Goal: Transaction & Acquisition: Purchase product/service

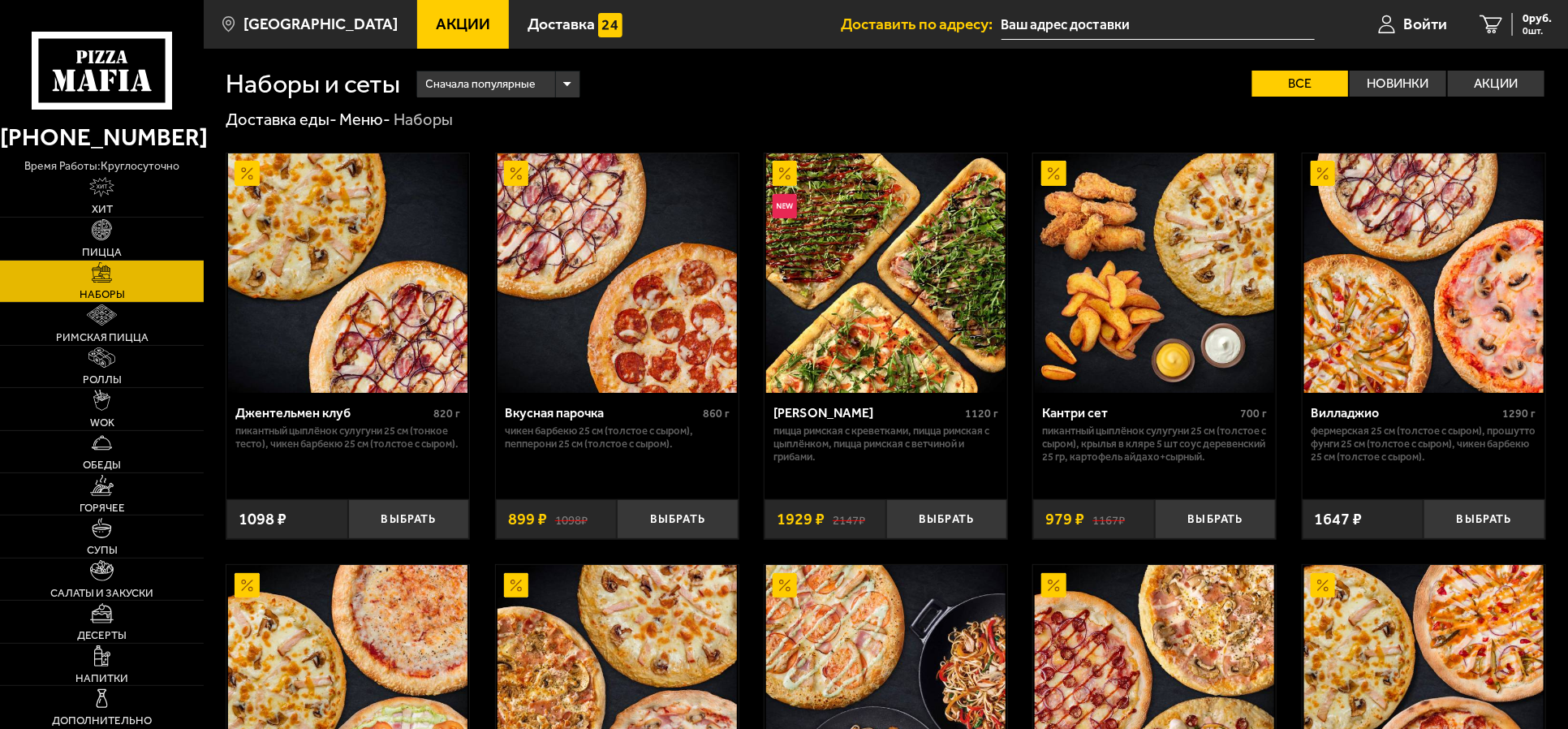
type input "[PERSON_NAME][STREET_ADDRESS]"
click at [103, 485] on img at bounding box center [102, 485] width 23 height 21
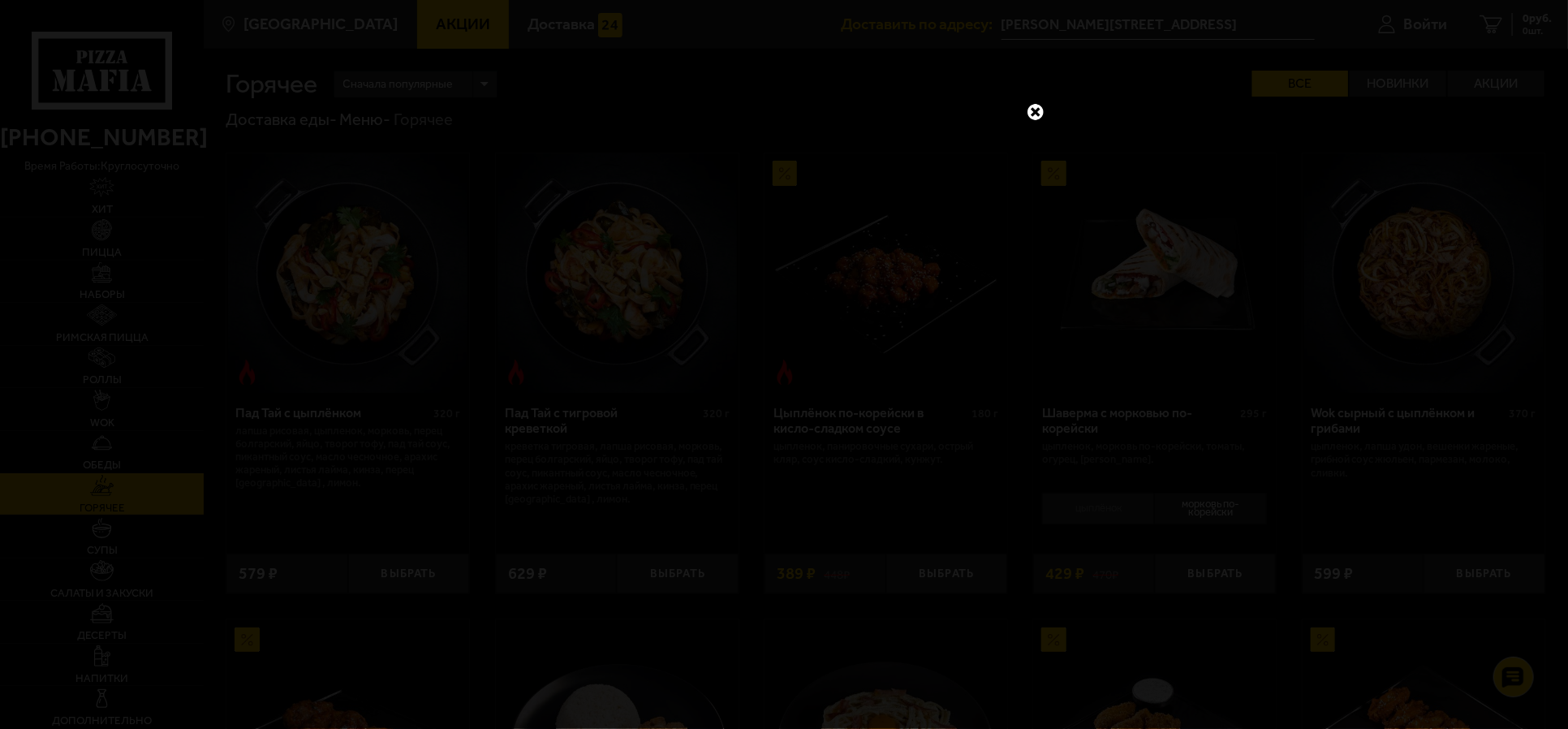
click at [1161, 209] on div at bounding box center [784, 364] width 1568 height 729
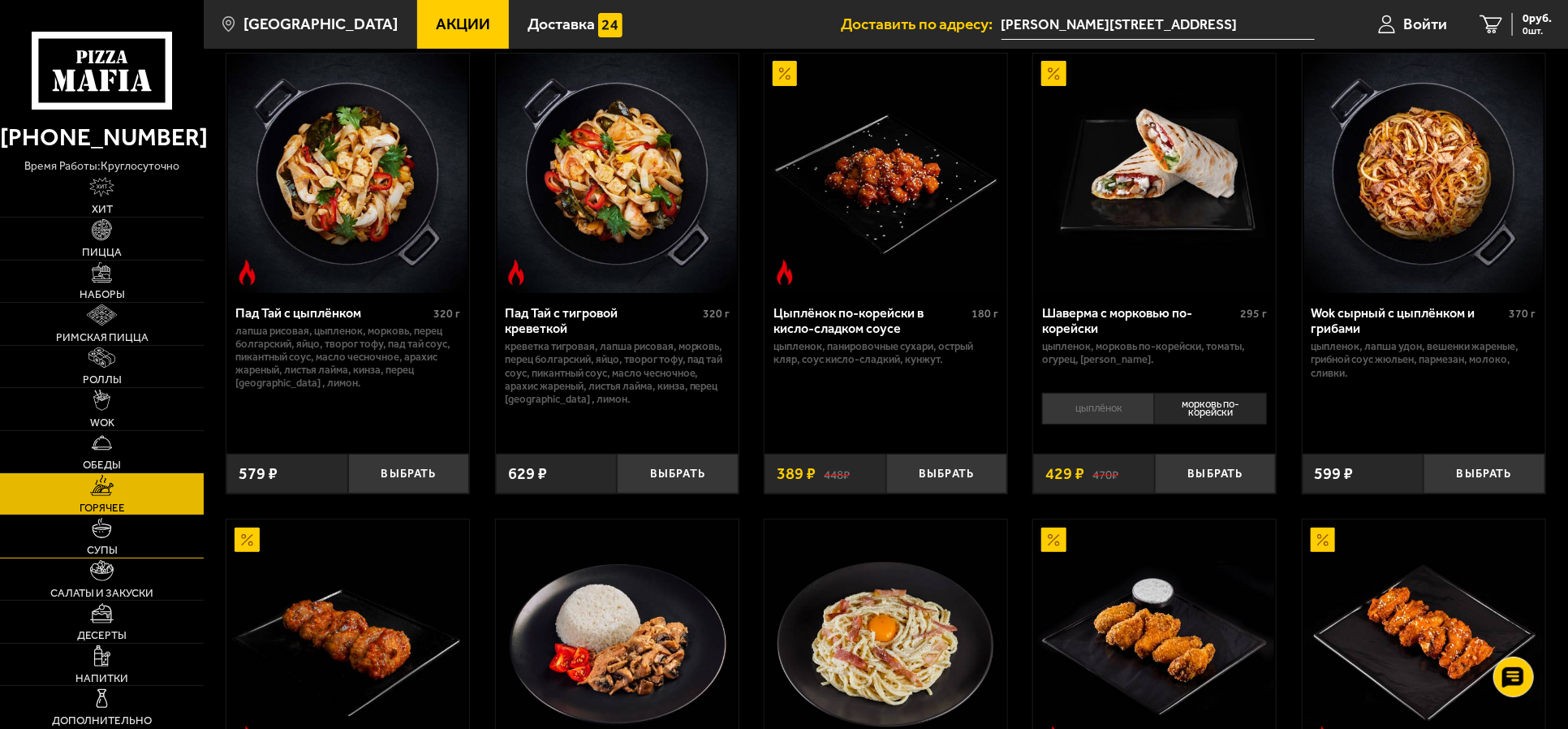
scroll to position [101, 0]
click at [104, 572] on img at bounding box center [102, 570] width 23 height 21
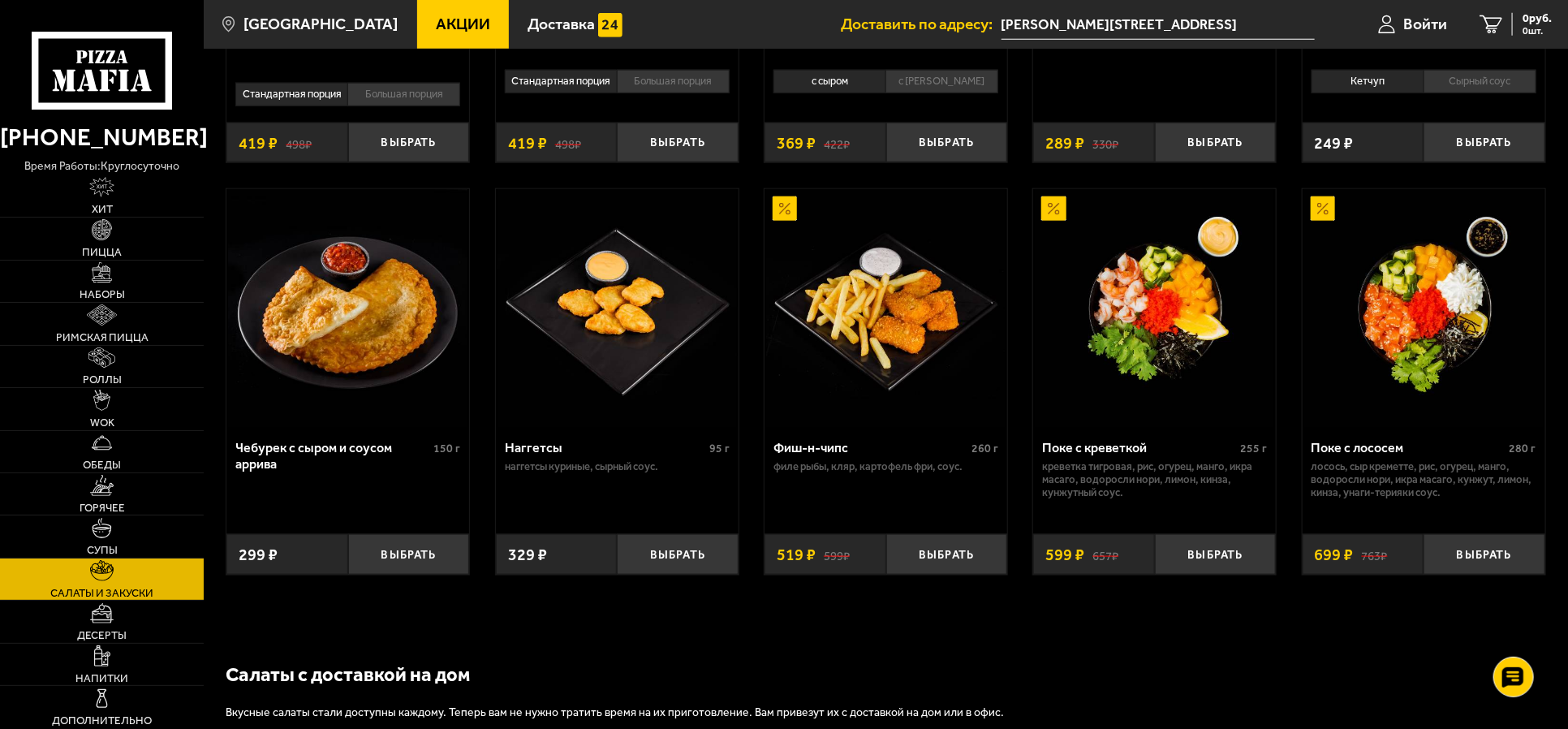
scroll to position [913, 0]
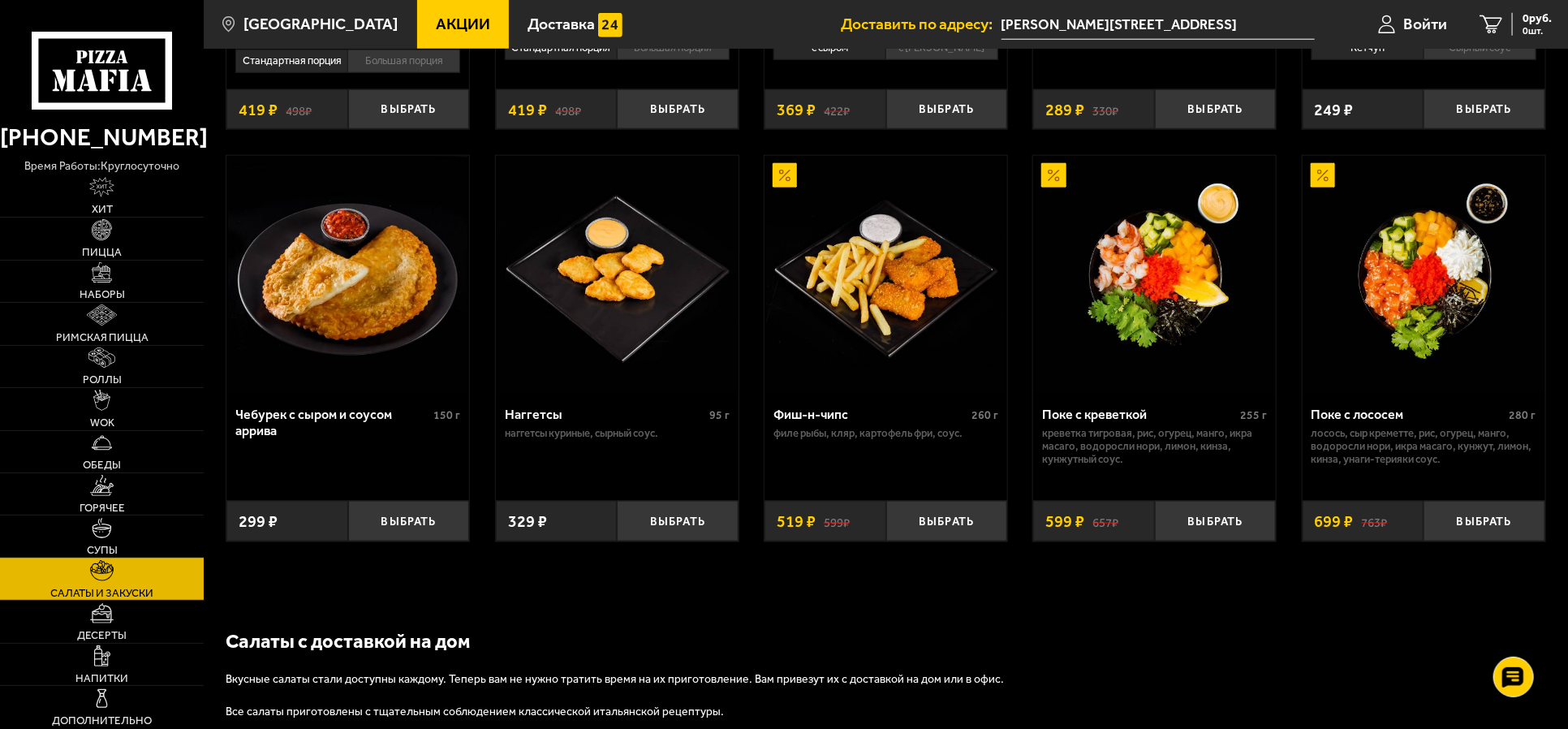
click at [97, 533] on img at bounding box center [102, 528] width 21 height 21
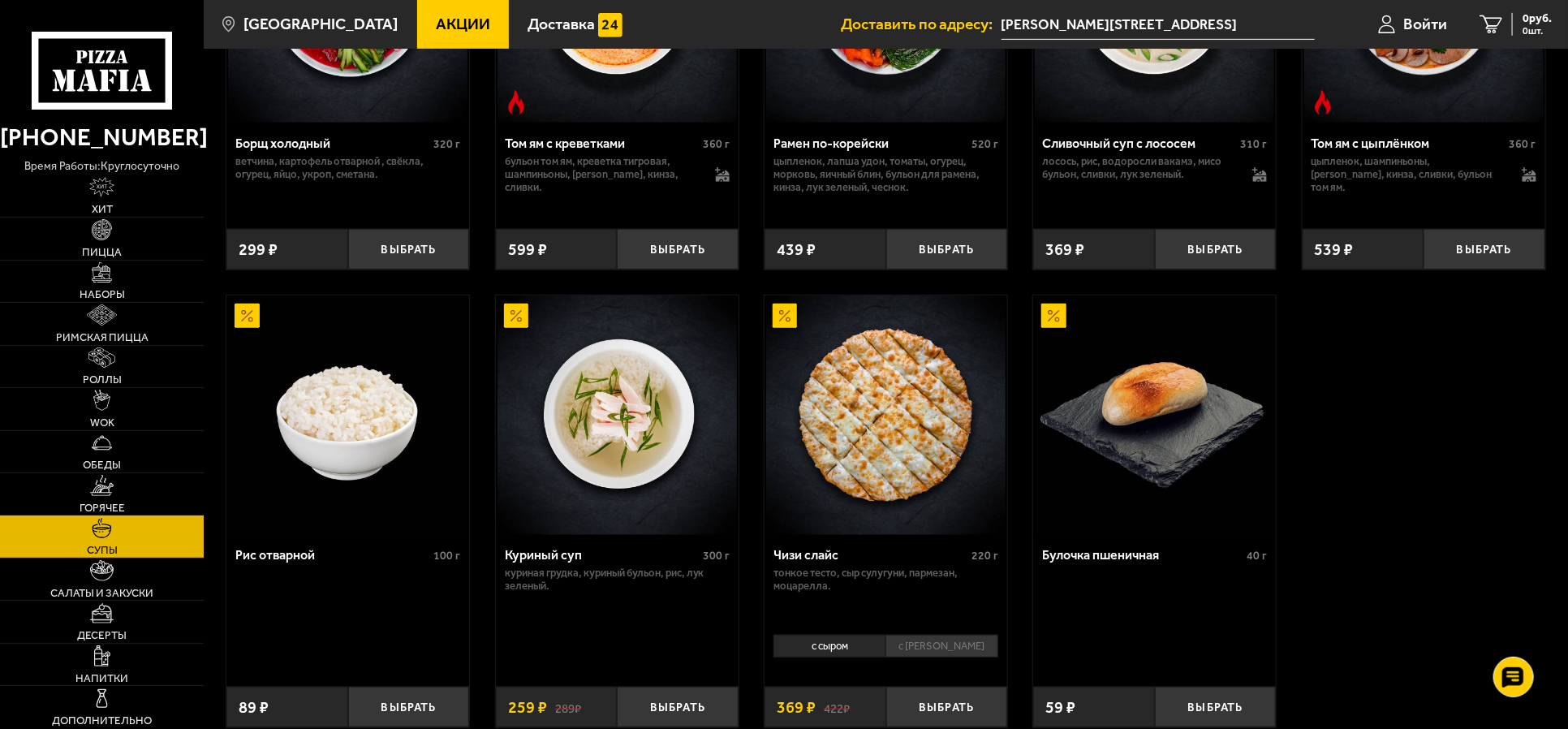
scroll to position [508, 0]
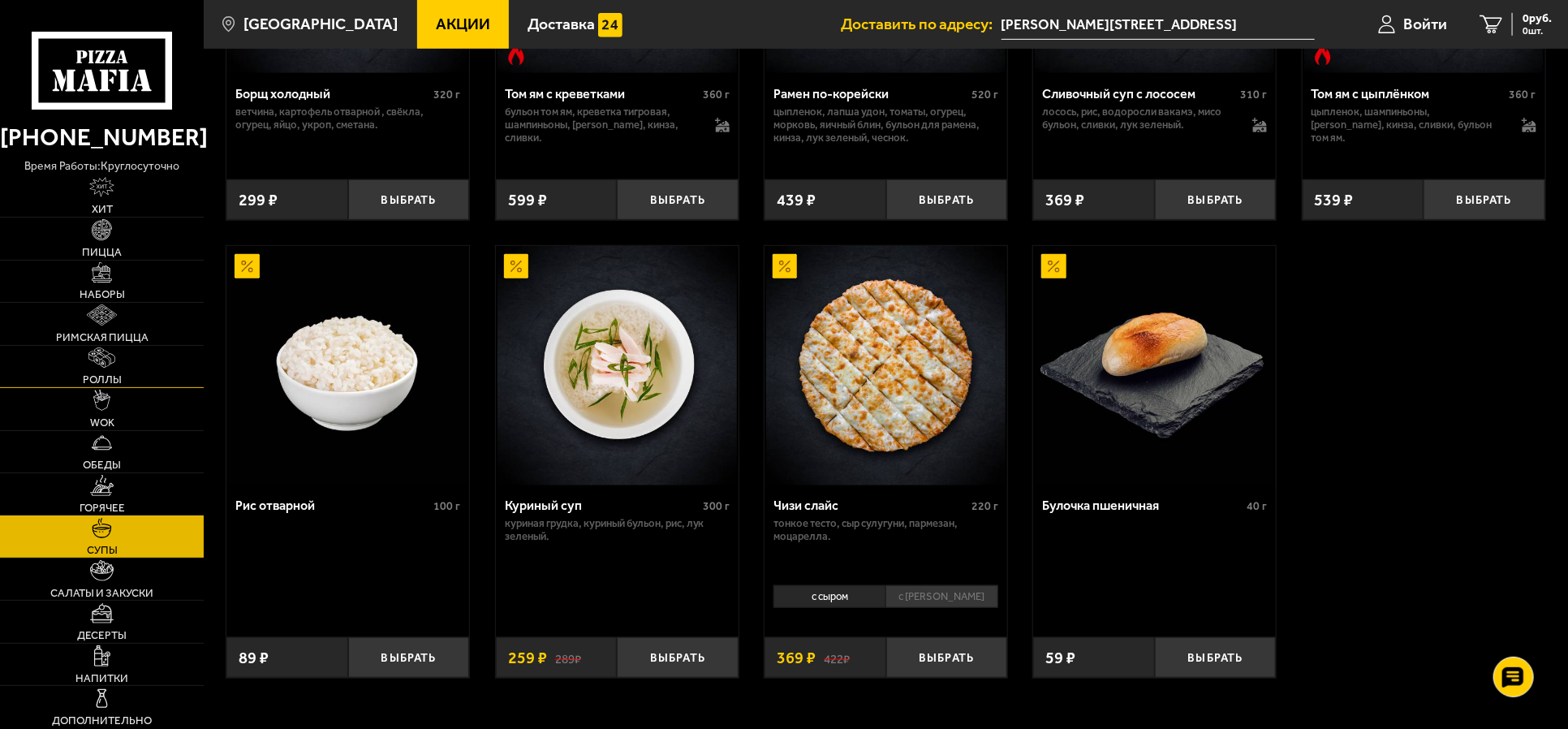
click at [103, 358] on img at bounding box center [102, 358] width 27 height 21
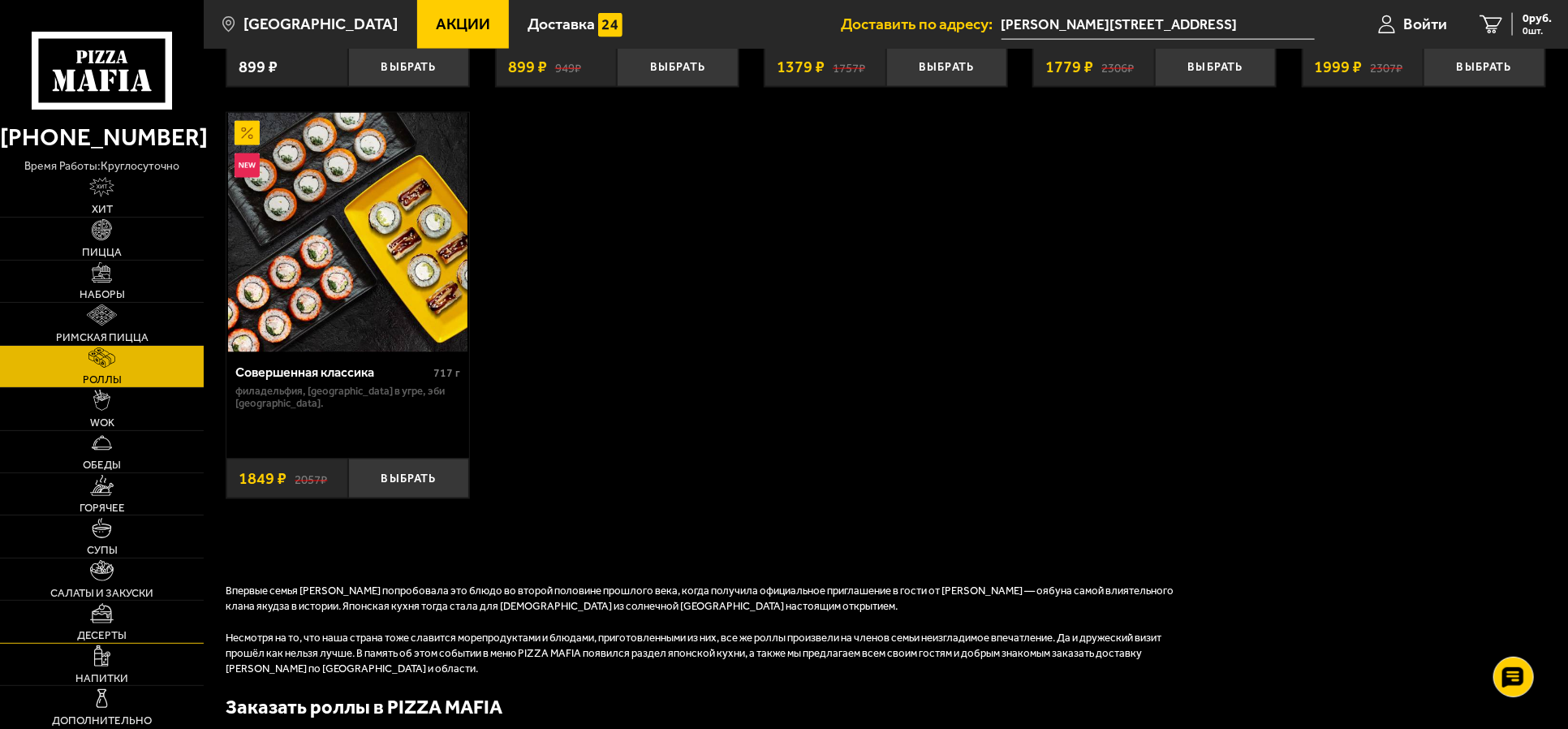
scroll to position [1318, 0]
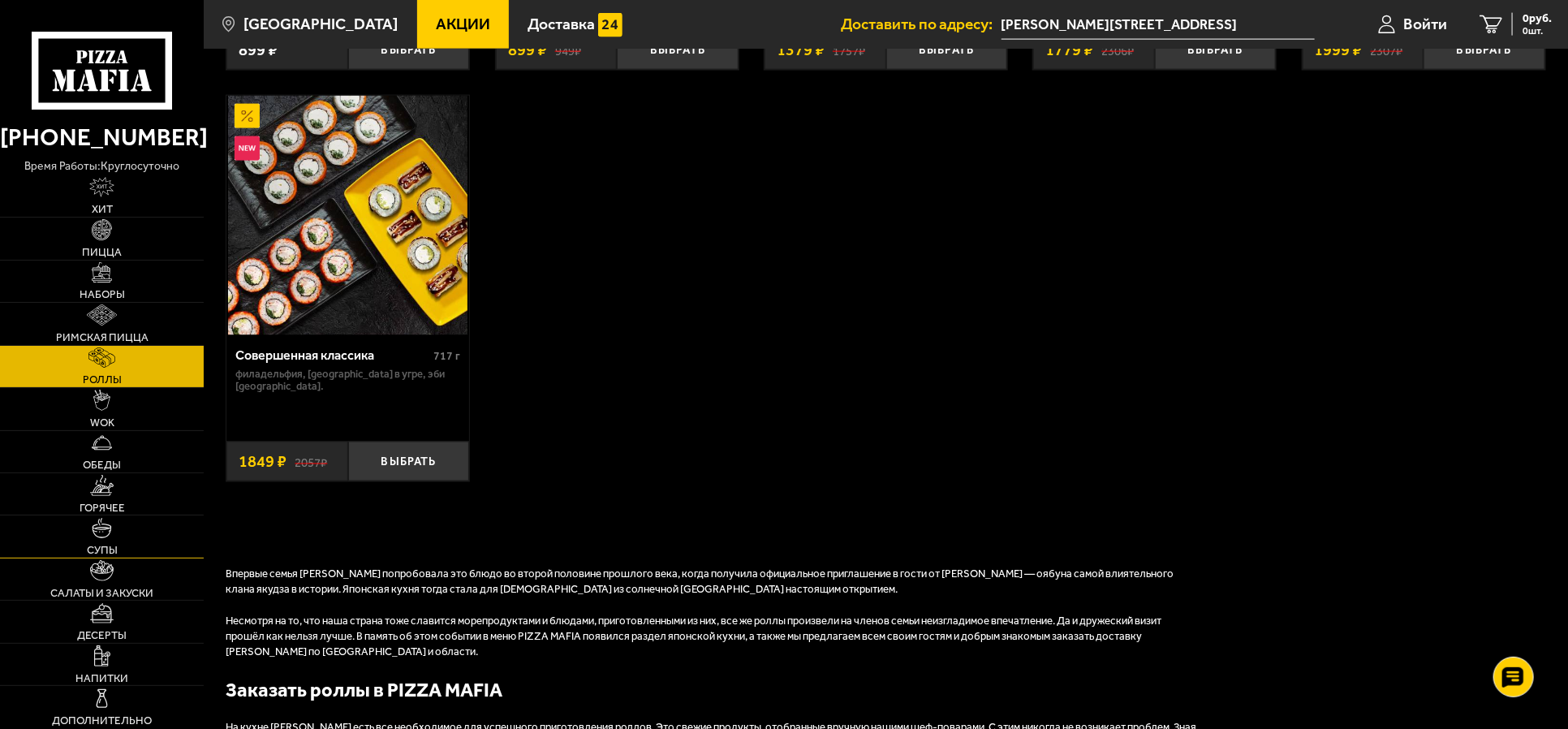
click at [110, 540] on link "Супы" at bounding box center [102, 536] width 203 height 41
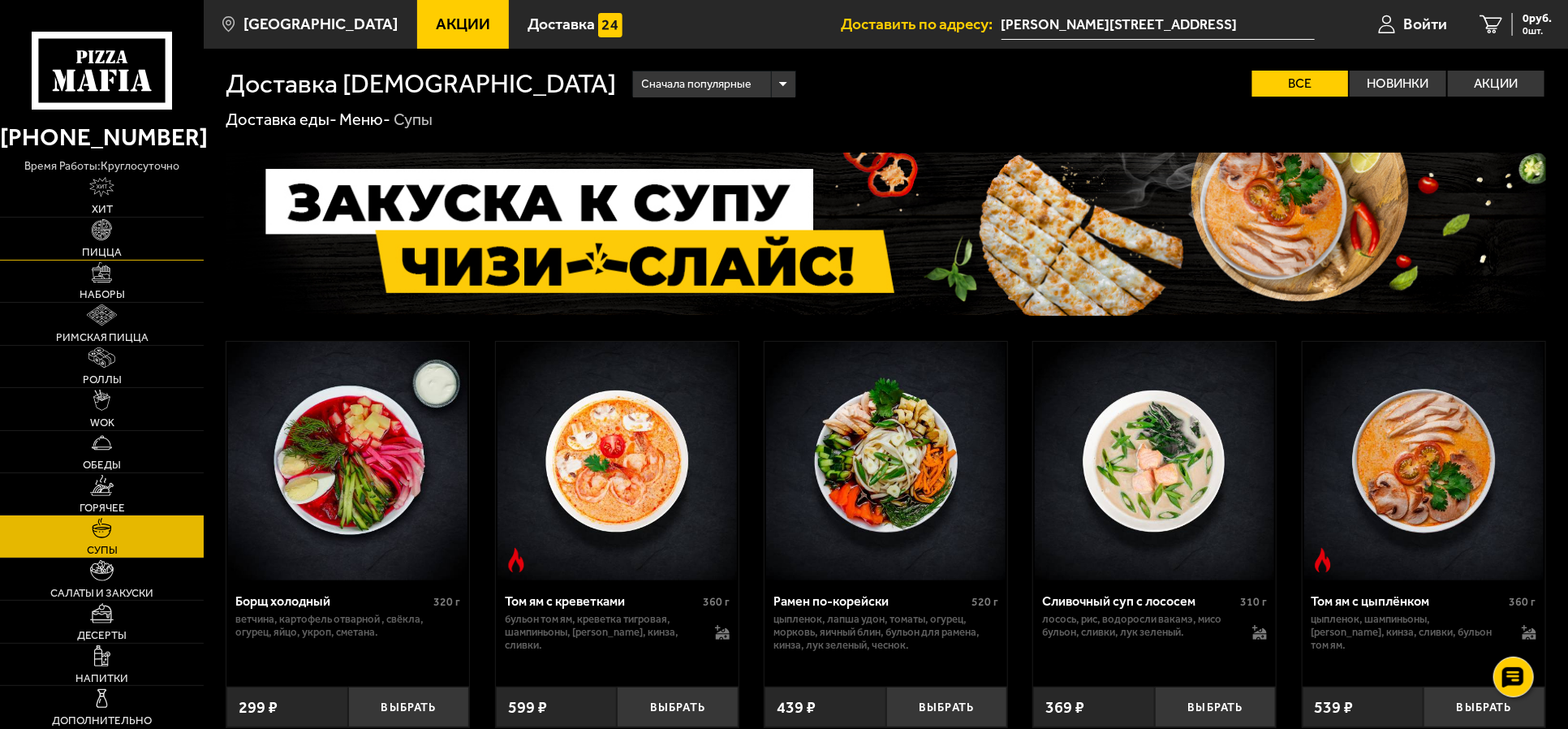
click at [109, 255] on span "Пицца" at bounding box center [102, 252] width 40 height 10
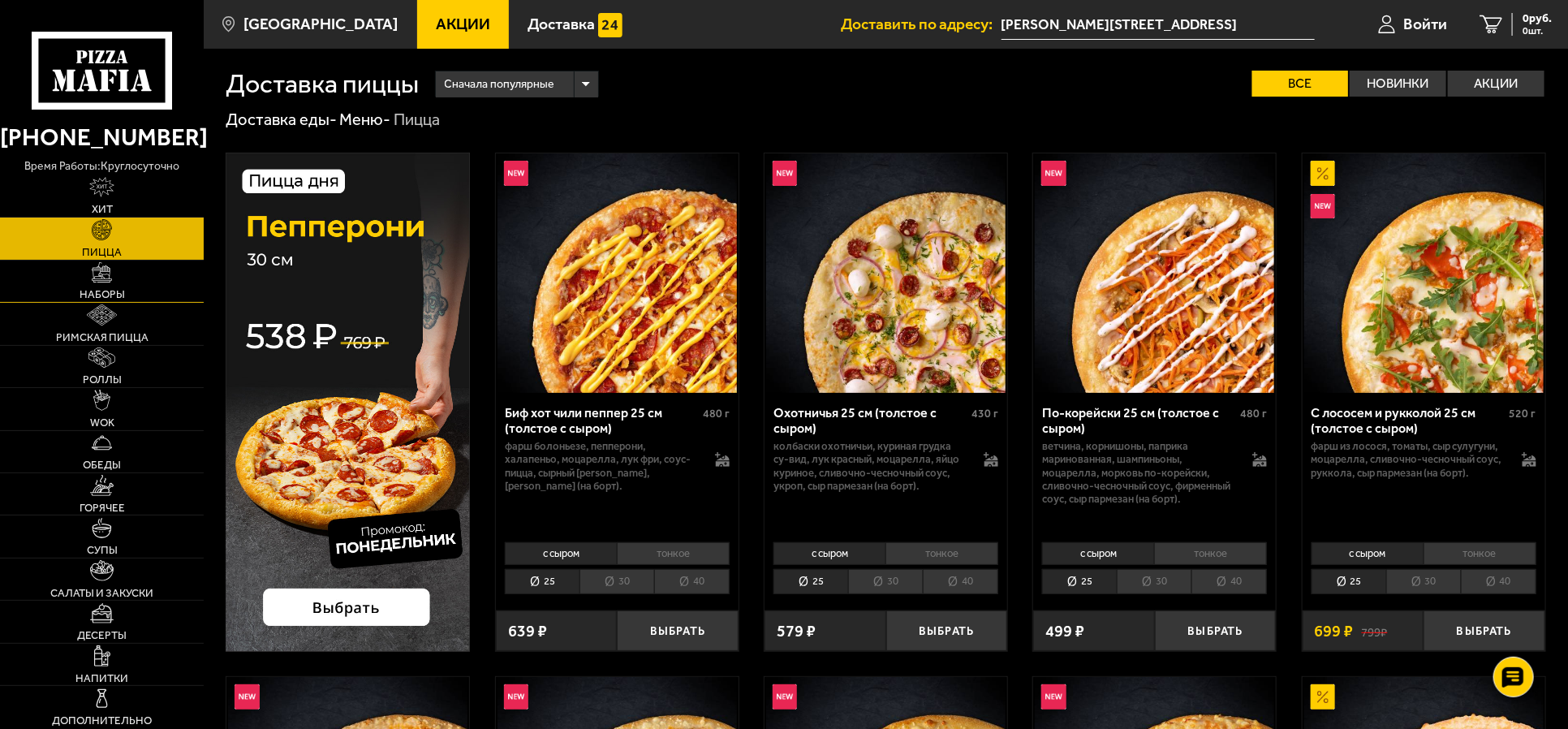
click at [117, 285] on link "Наборы" at bounding box center [102, 281] width 203 height 41
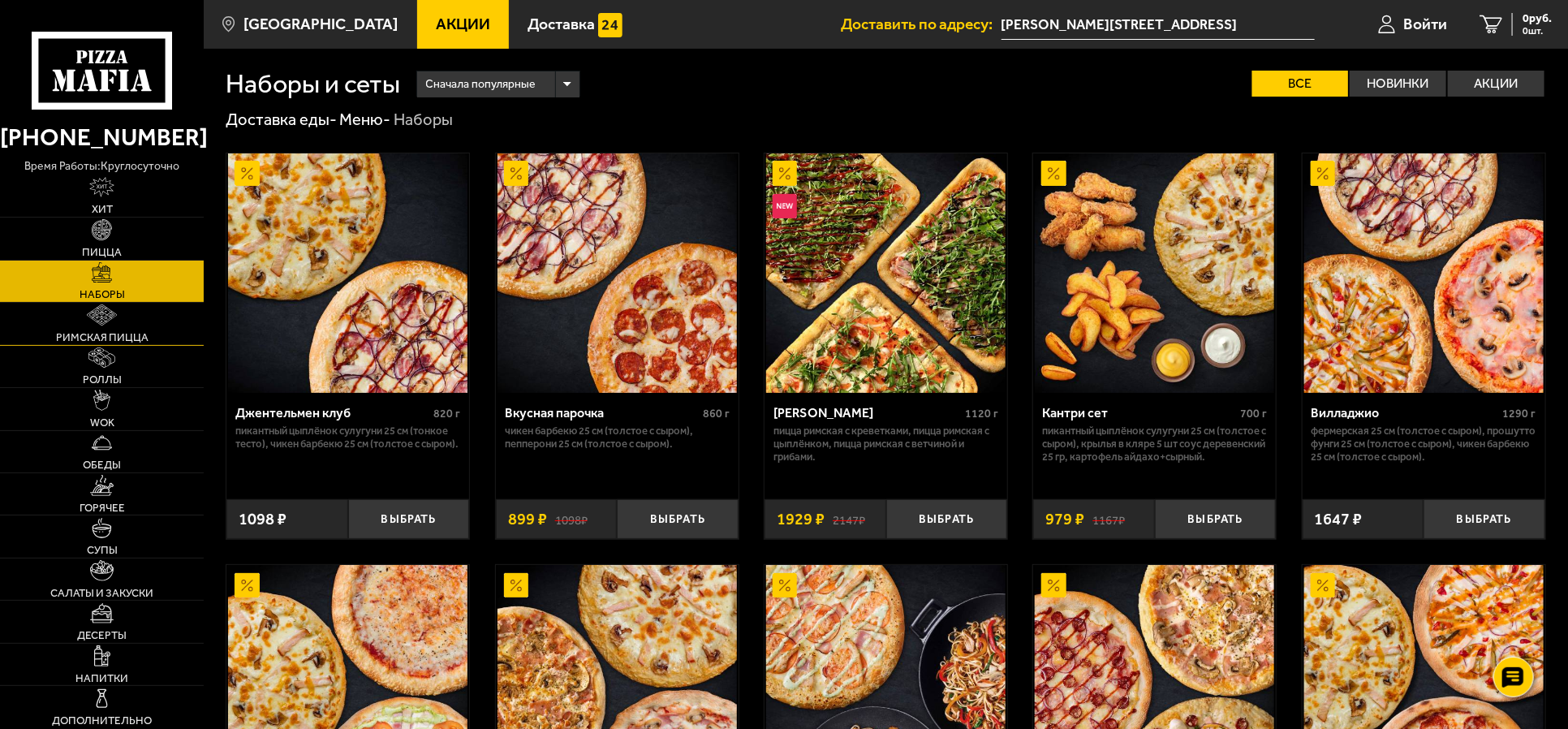
click at [104, 316] on img at bounding box center [102, 315] width 30 height 21
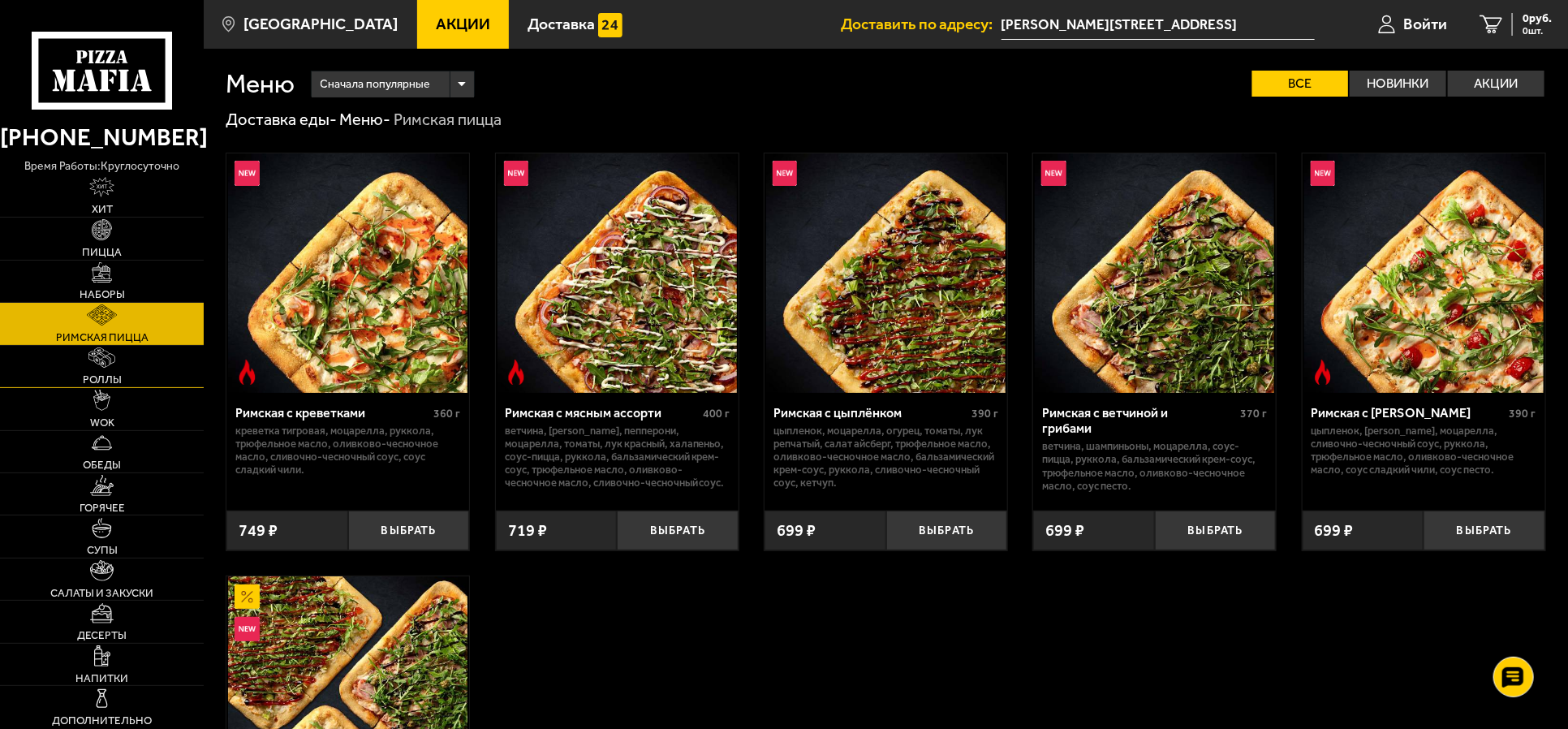
click at [105, 364] on img at bounding box center [102, 358] width 27 height 21
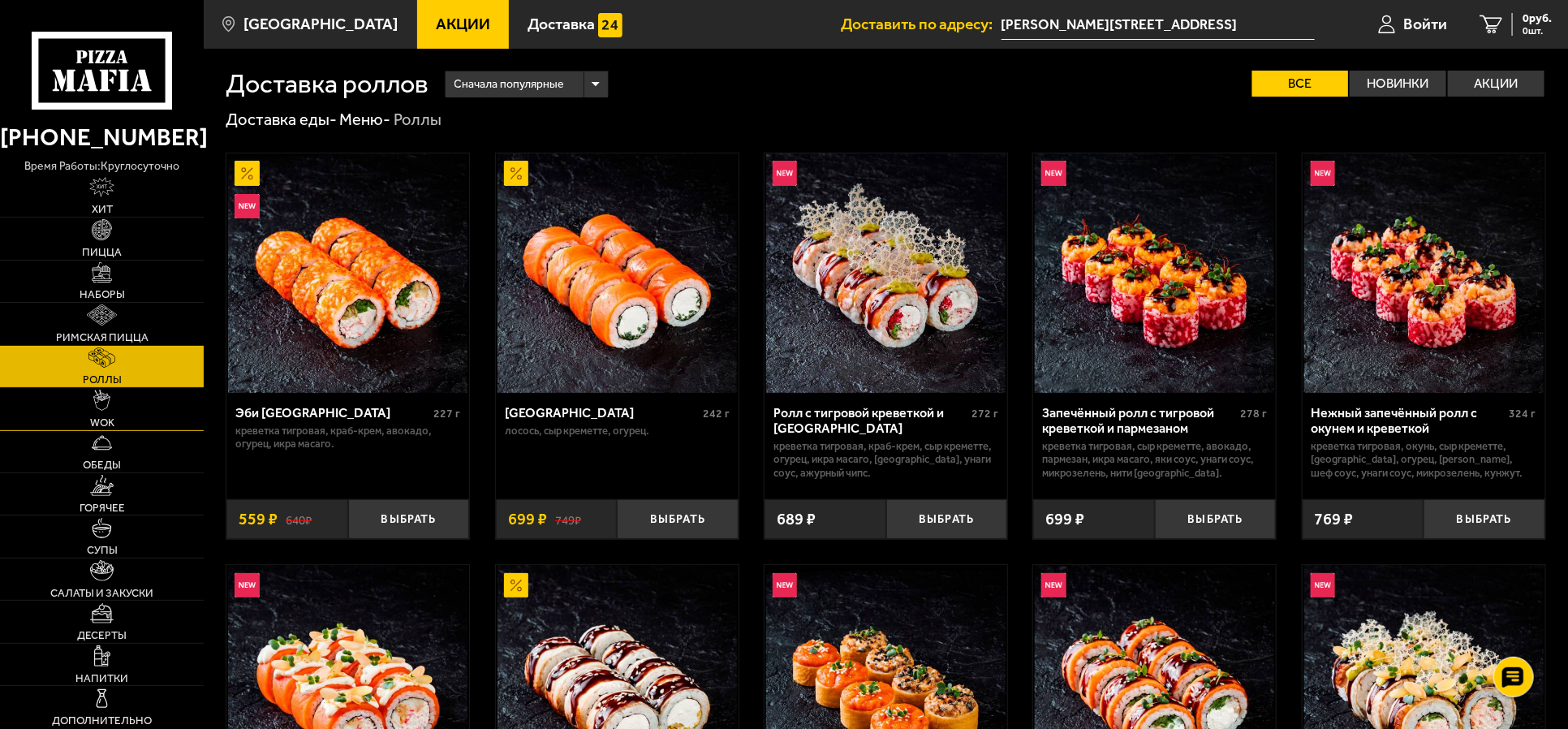
click at [119, 404] on link "WOK" at bounding box center [102, 408] width 203 height 41
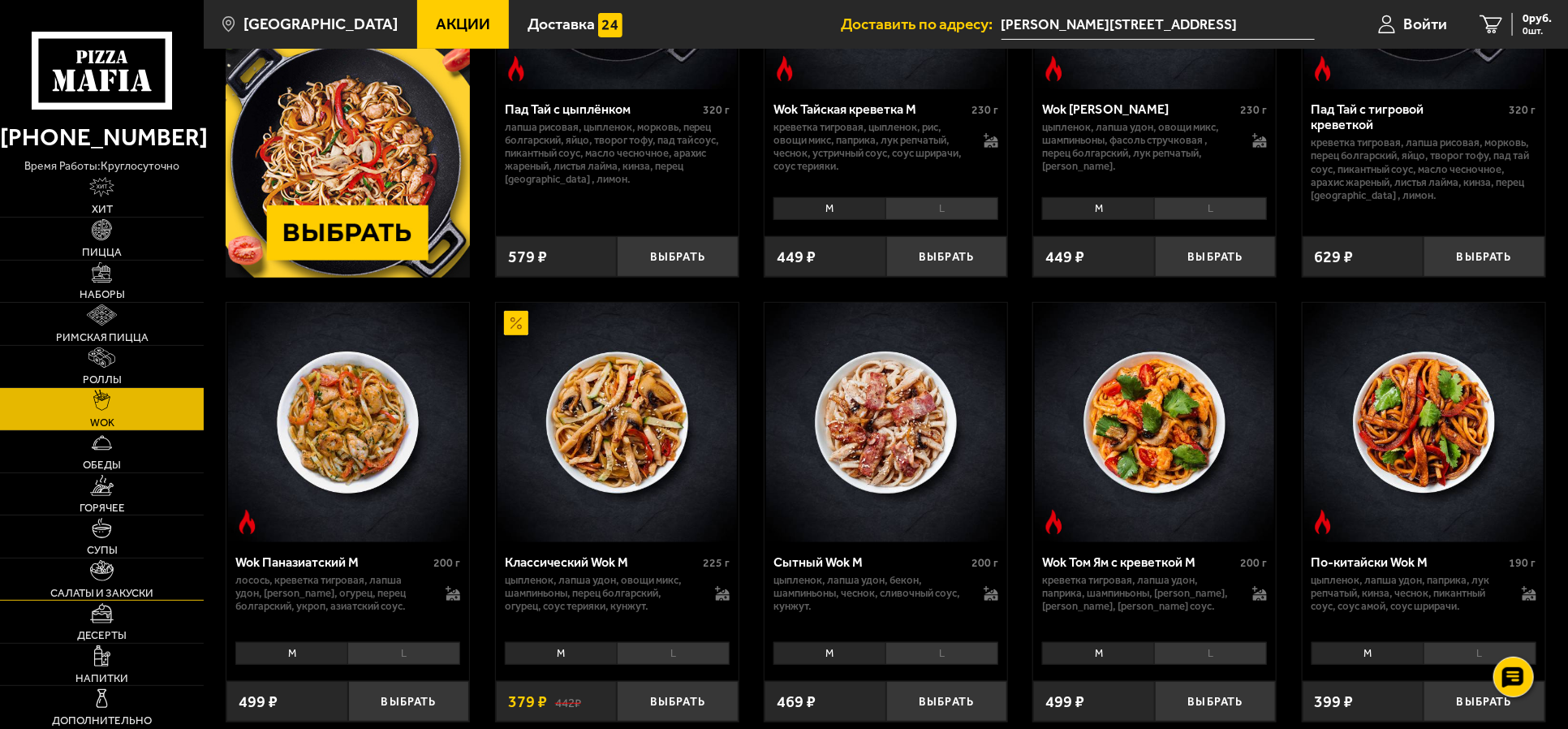
scroll to position [405, 0]
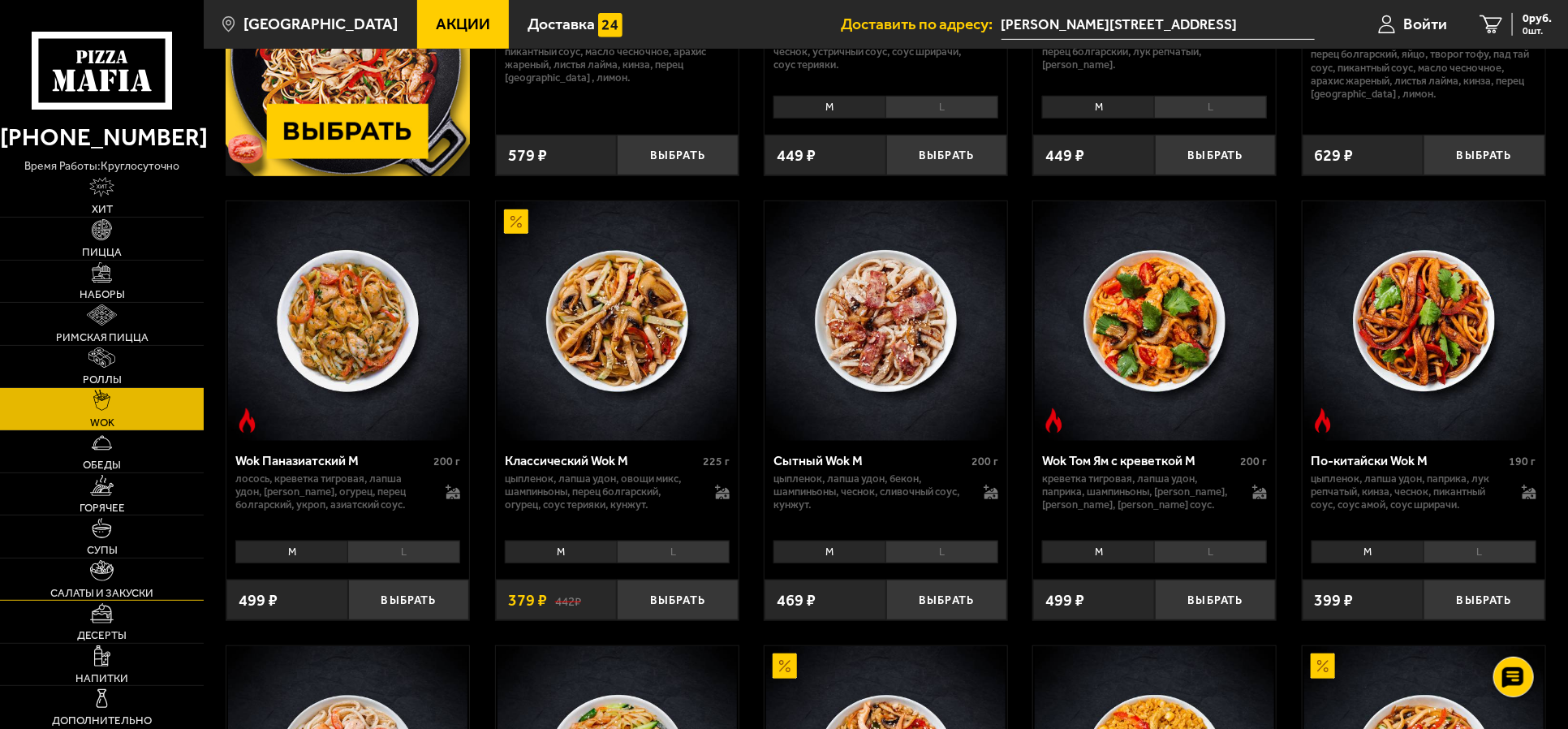
click at [103, 570] on img at bounding box center [102, 570] width 23 height 21
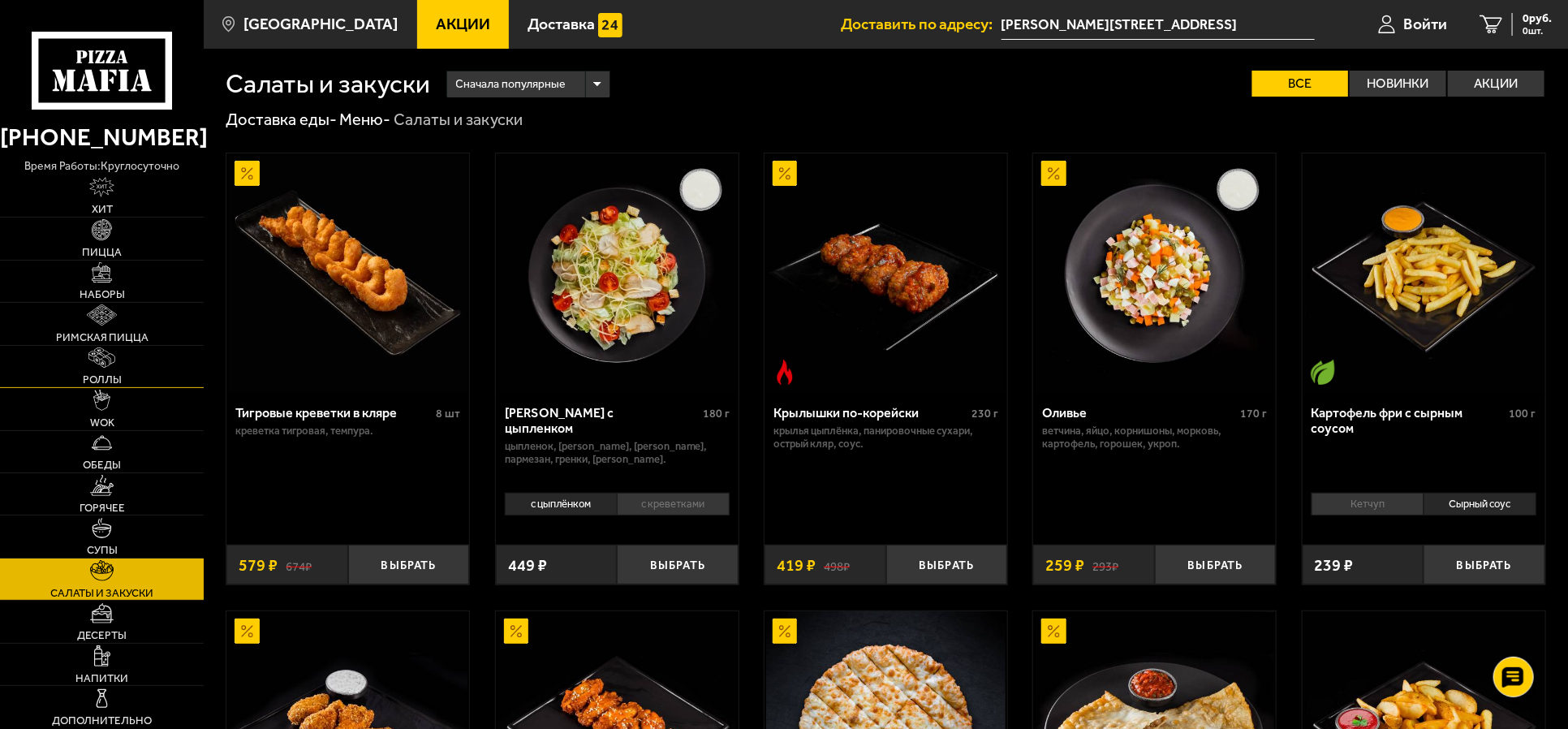
click at [102, 369] on link "Роллы" at bounding box center [102, 366] width 203 height 41
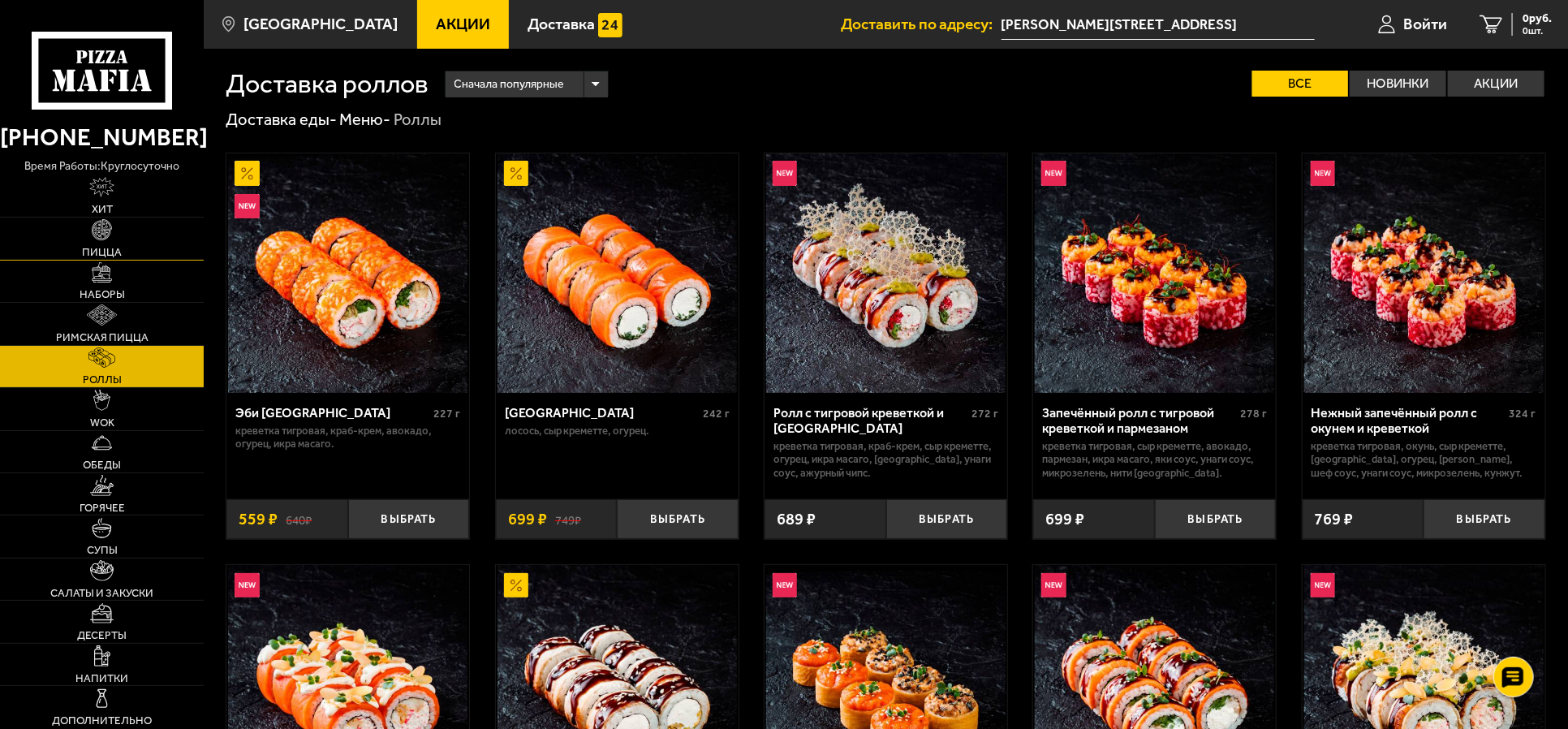
click at [102, 240] on img at bounding box center [102, 229] width 21 height 21
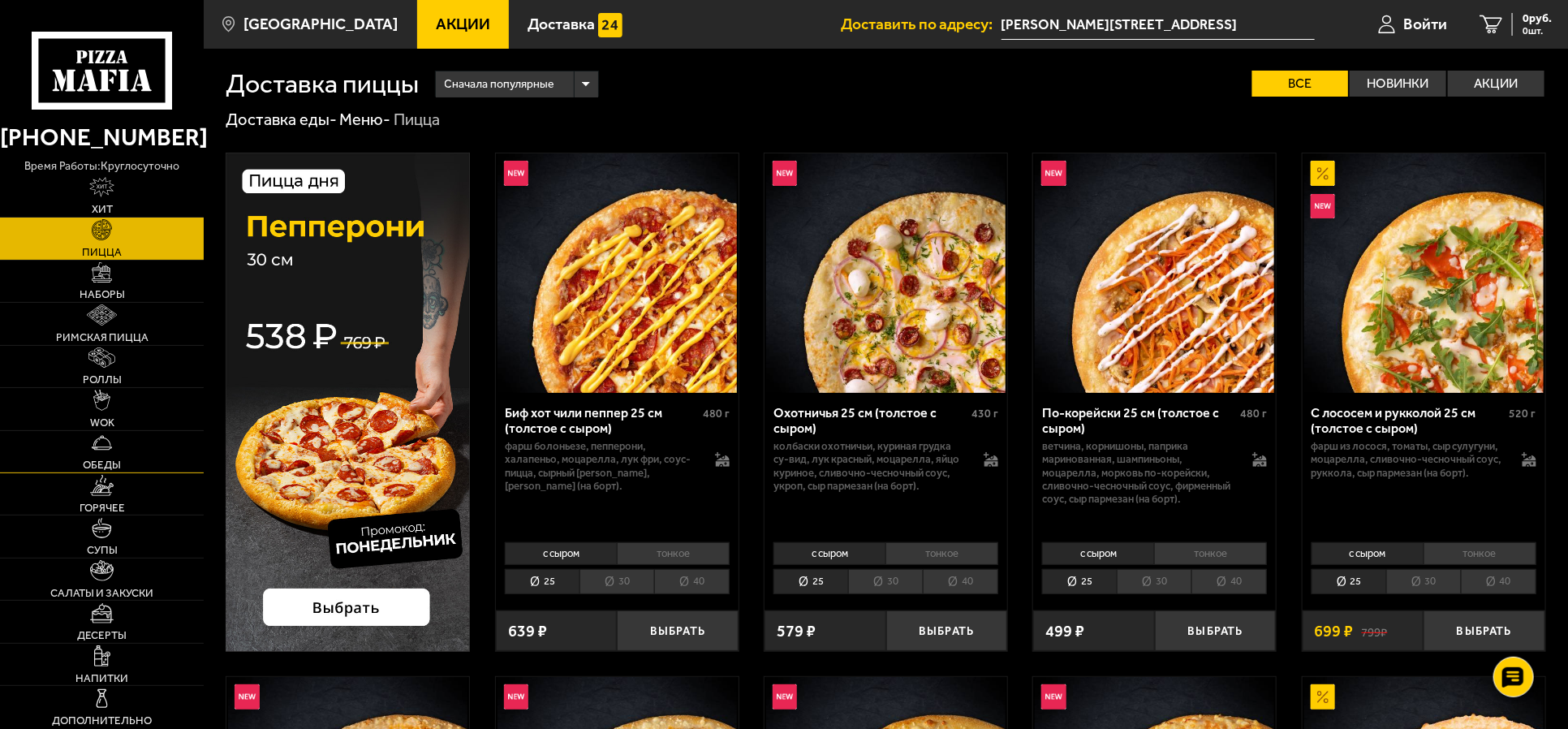
click at [107, 448] on img at bounding box center [102, 443] width 21 height 21
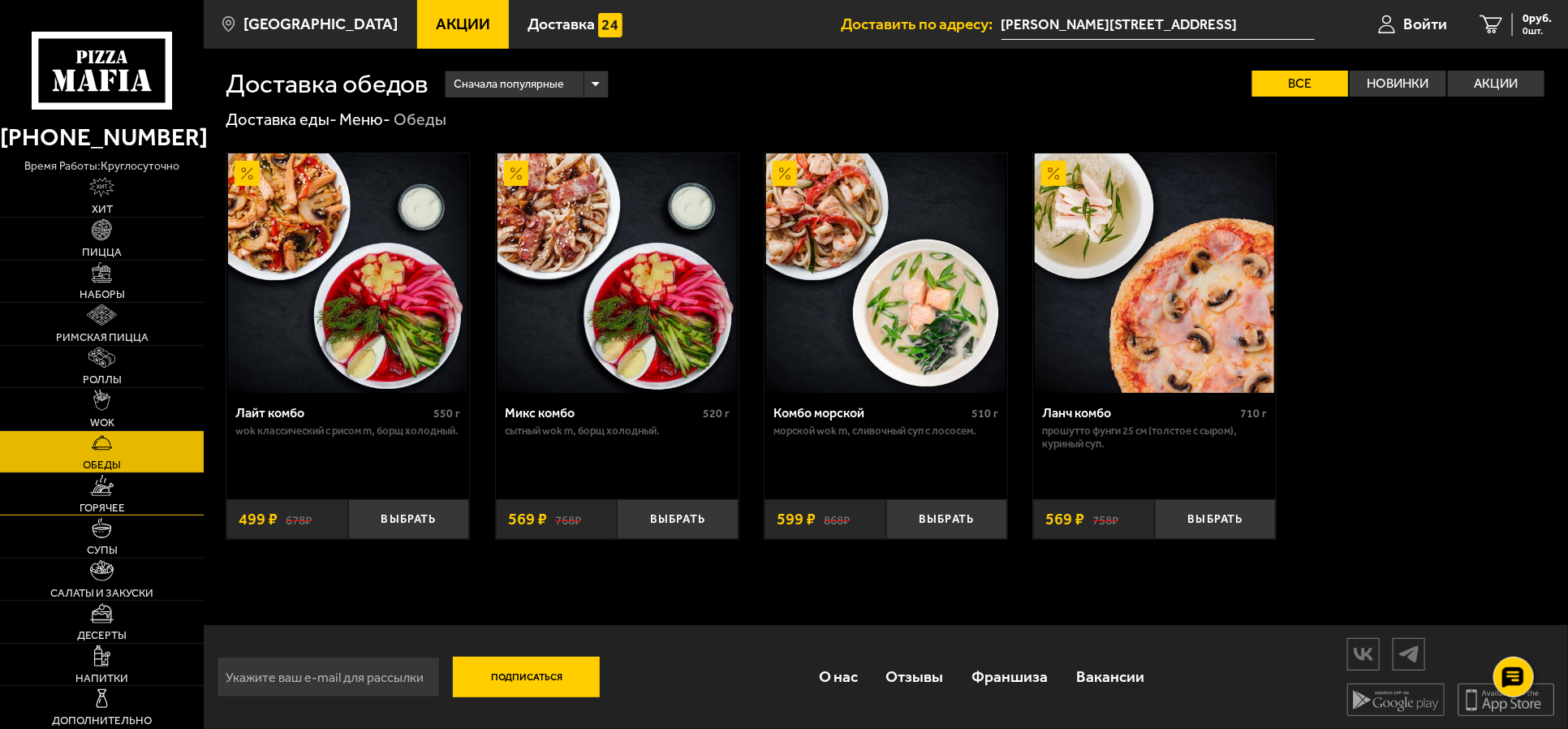
click at [103, 491] on img at bounding box center [102, 485] width 23 height 21
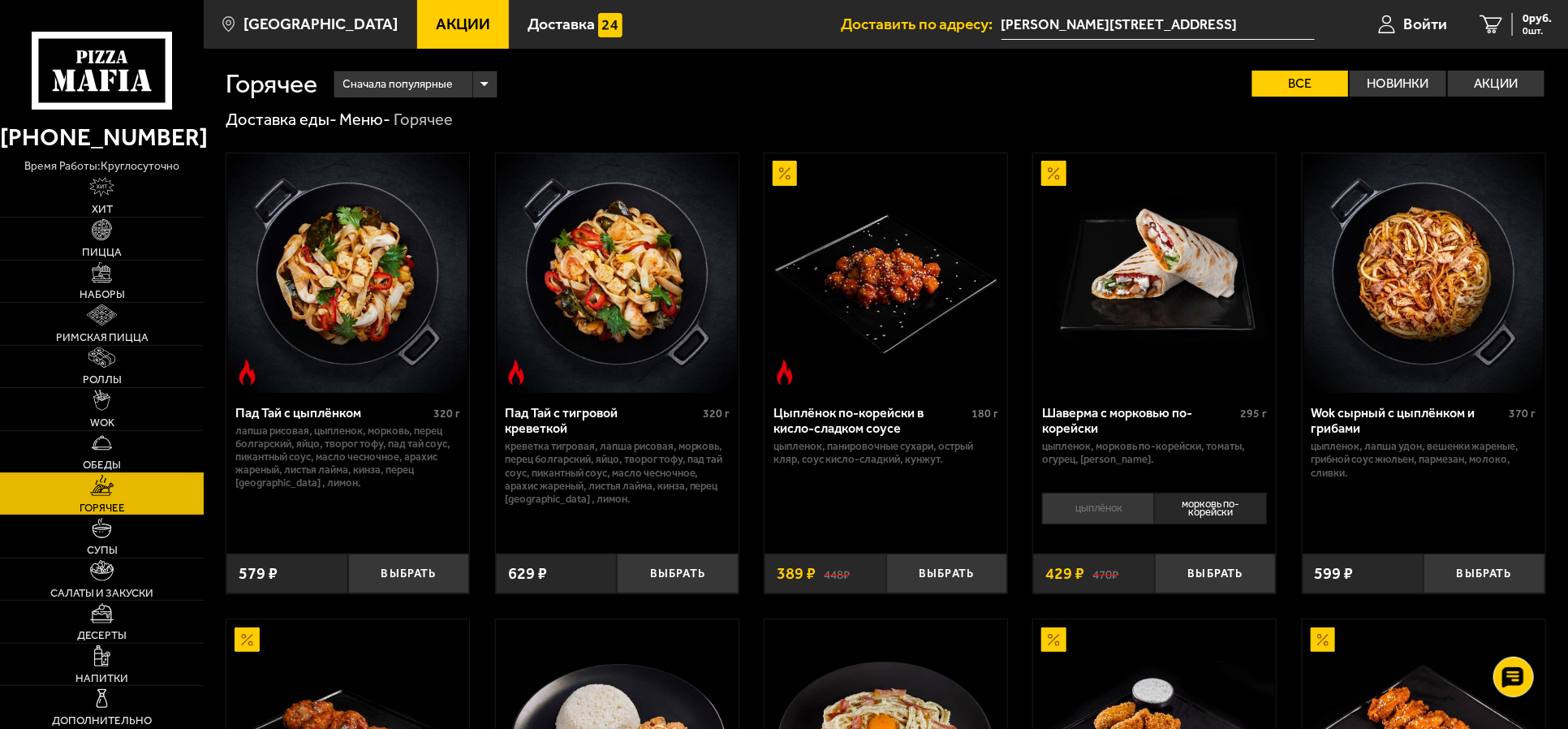
click at [107, 454] on link "Обеды" at bounding box center [102, 452] width 203 height 41
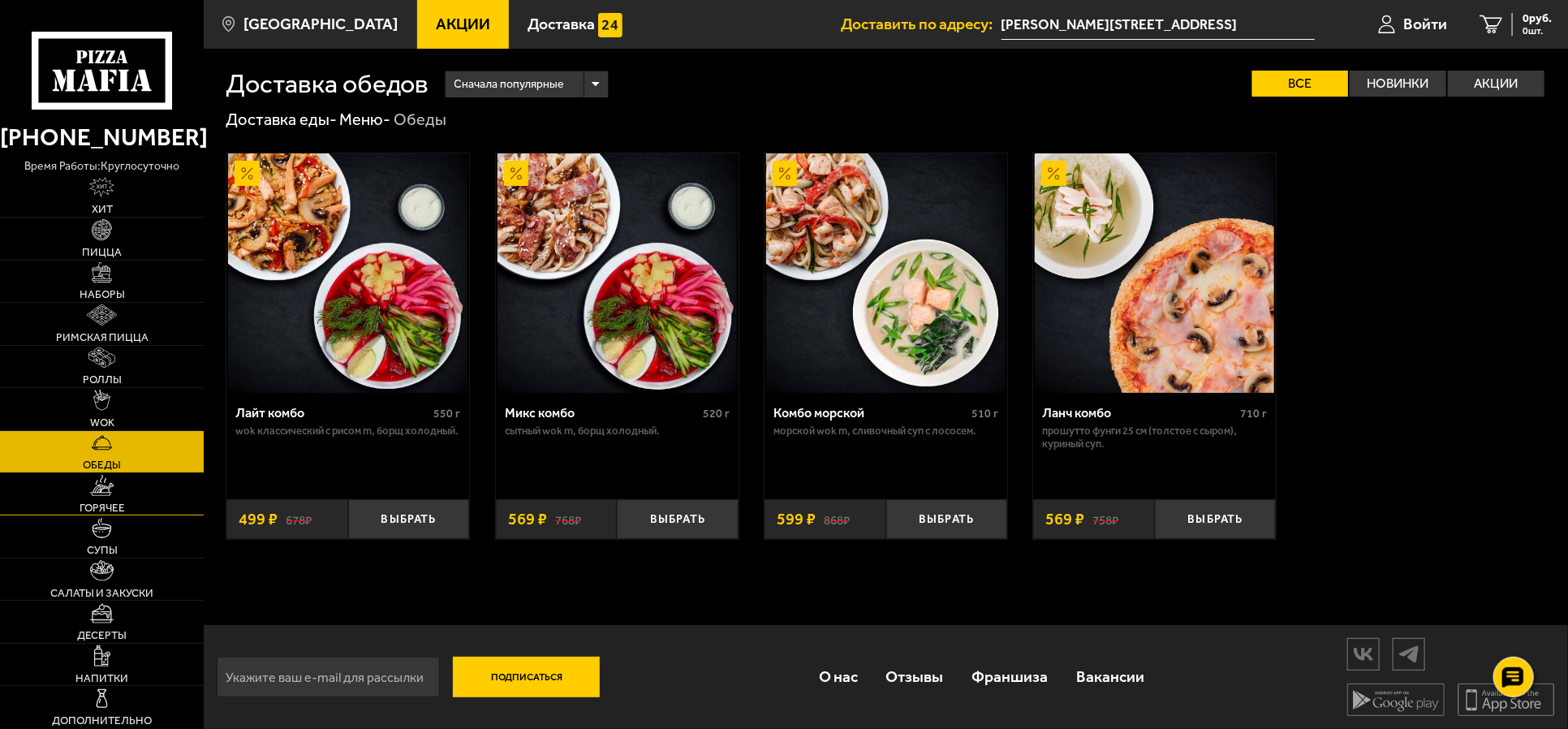
click at [105, 487] on img at bounding box center [102, 485] width 23 height 21
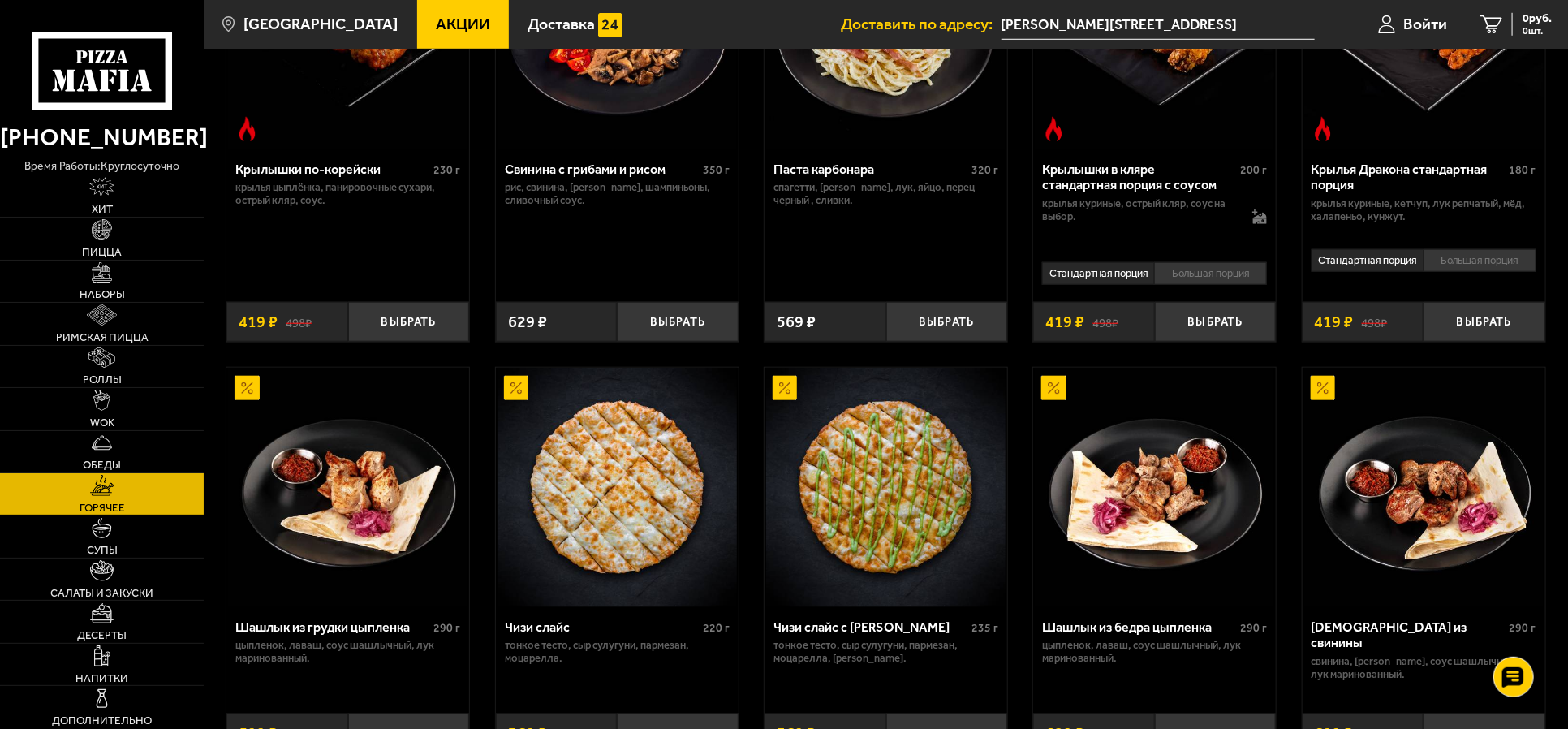
scroll to position [1014, 0]
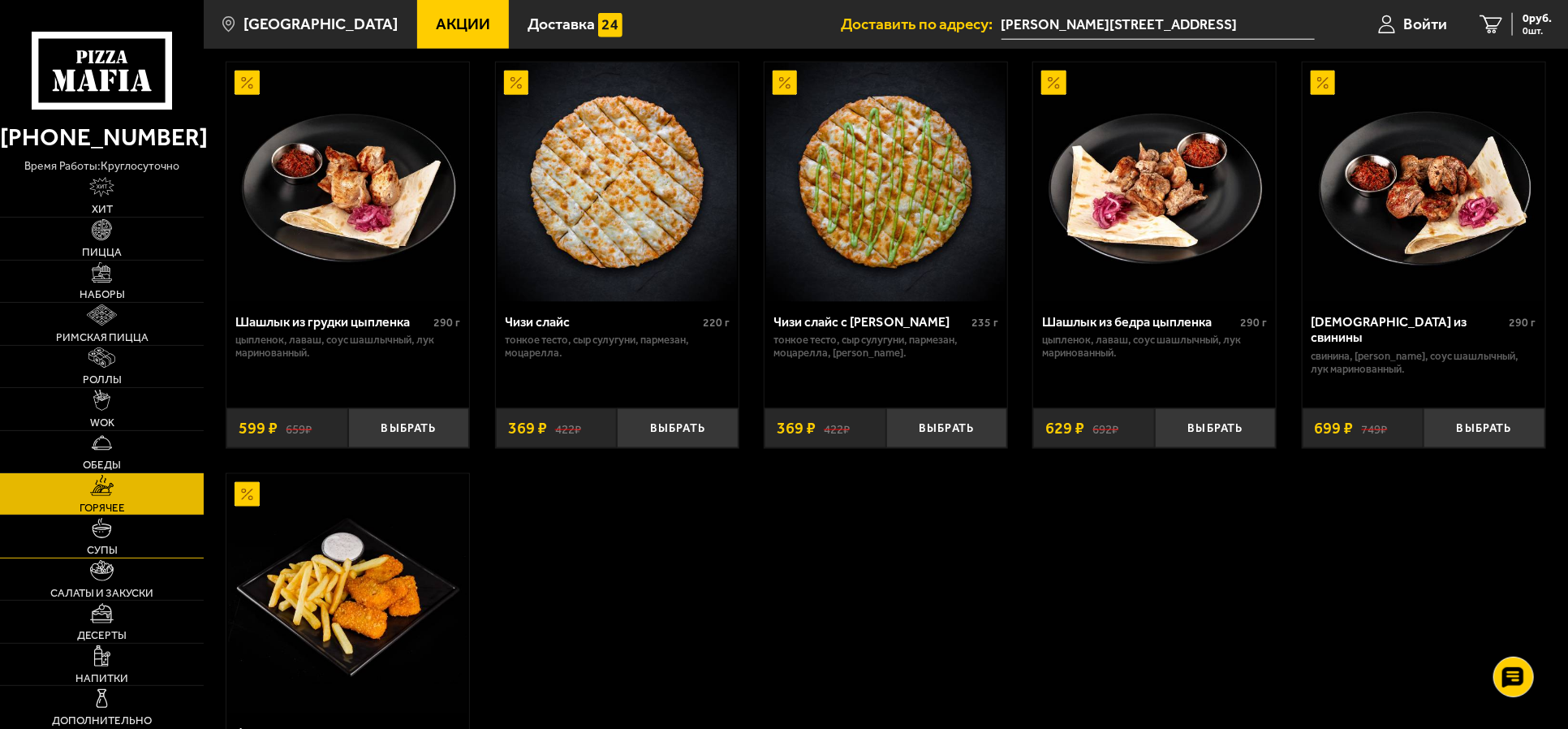
click at [115, 533] on link "Супы" at bounding box center [102, 536] width 203 height 41
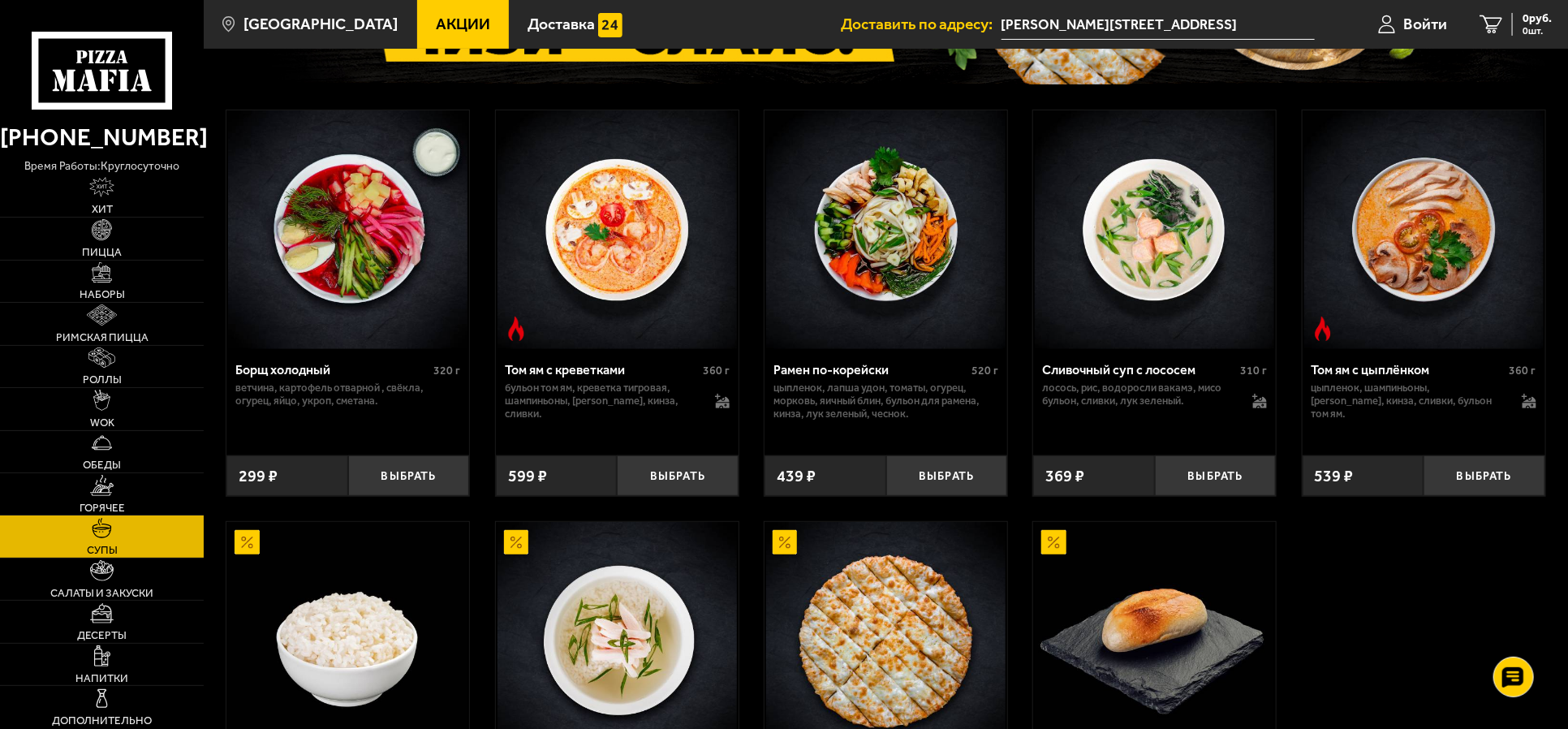
scroll to position [101, 0]
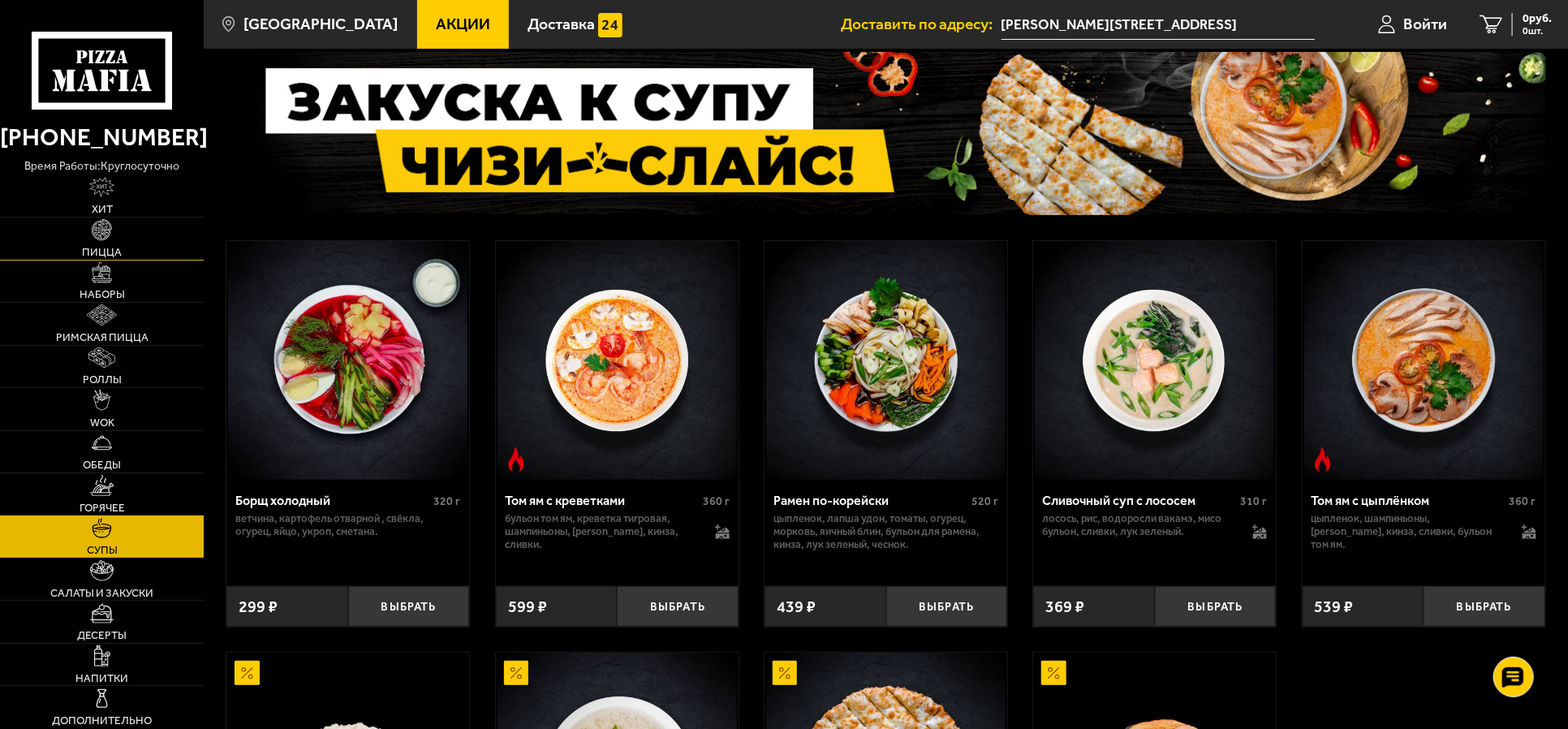
click at [106, 236] on img at bounding box center [102, 229] width 21 height 21
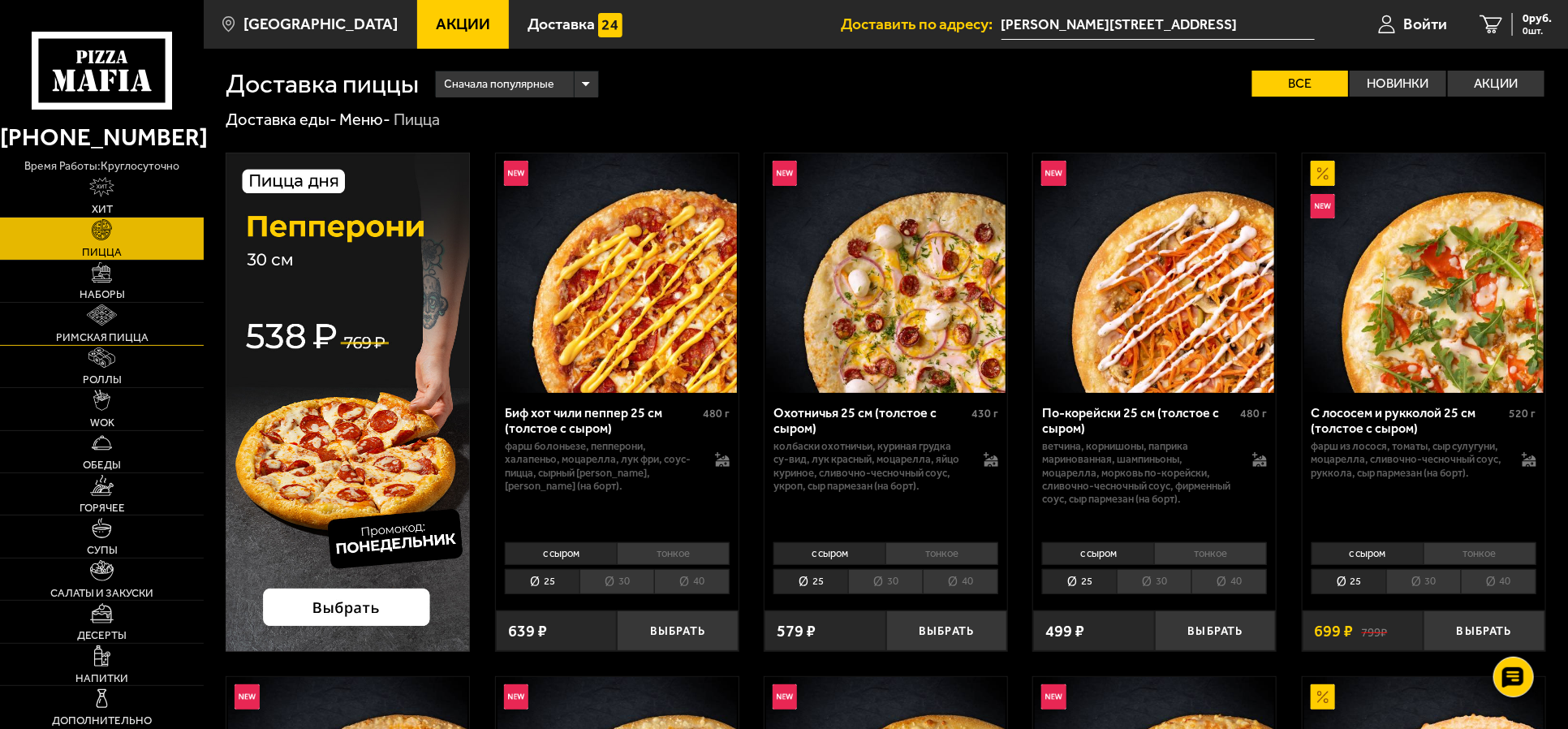
drag, startPoint x: 106, startPoint y: 327, endPoint x: 118, endPoint y: 353, distance: 28.6
click at [107, 327] on link "Римская пицца" at bounding box center [102, 323] width 203 height 41
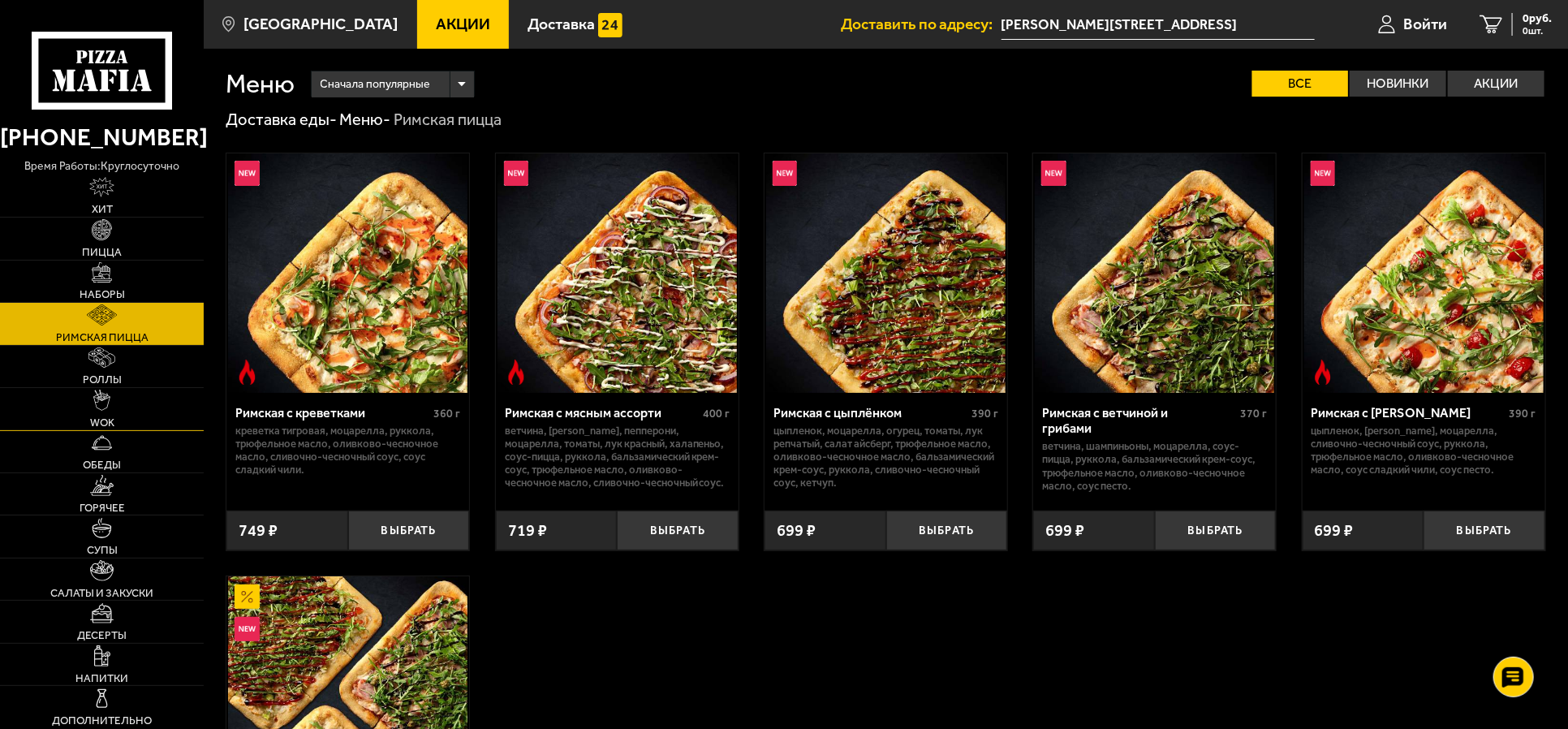
click at [103, 410] on img at bounding box center [101, 400] width 16 height 21
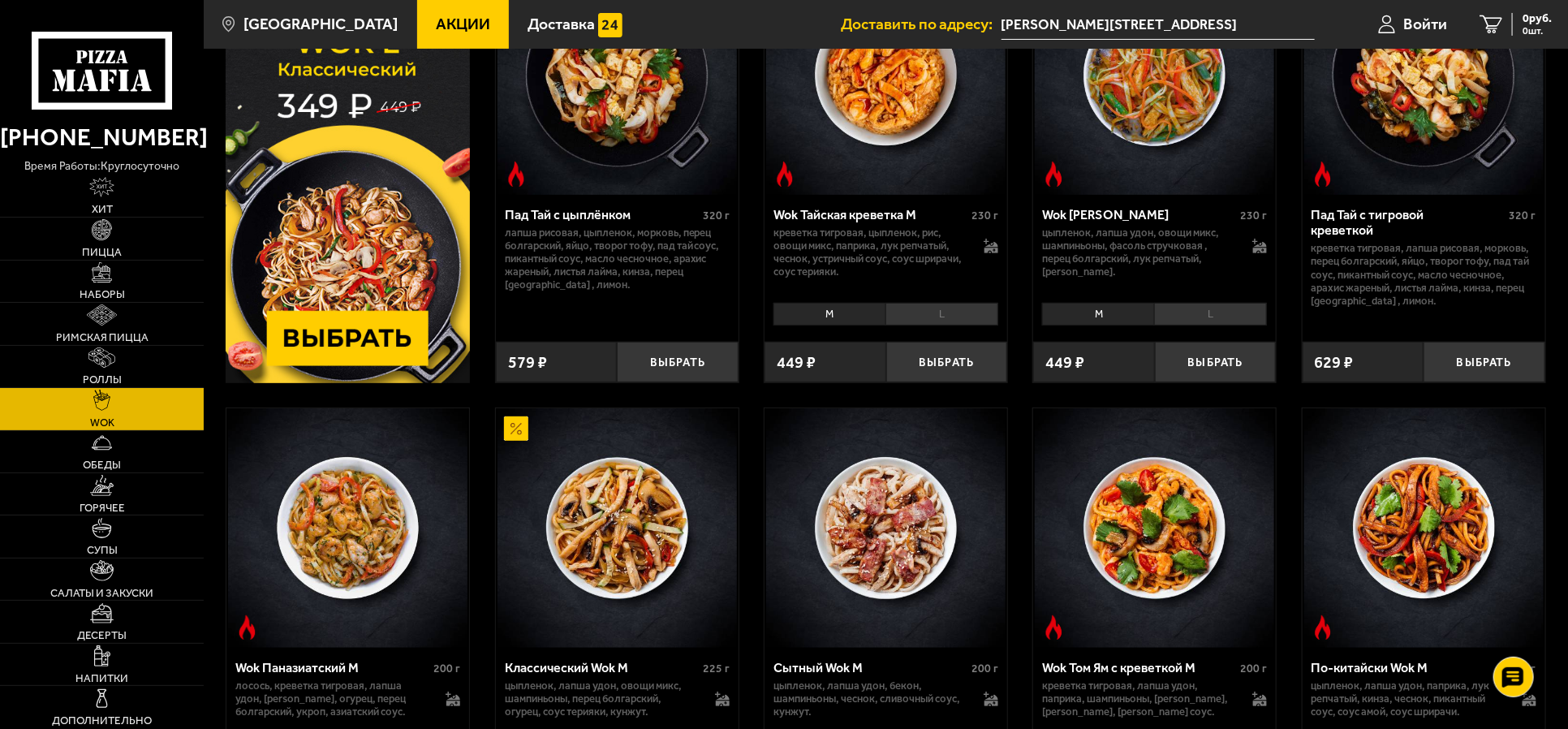
scroll to position [303, 0]
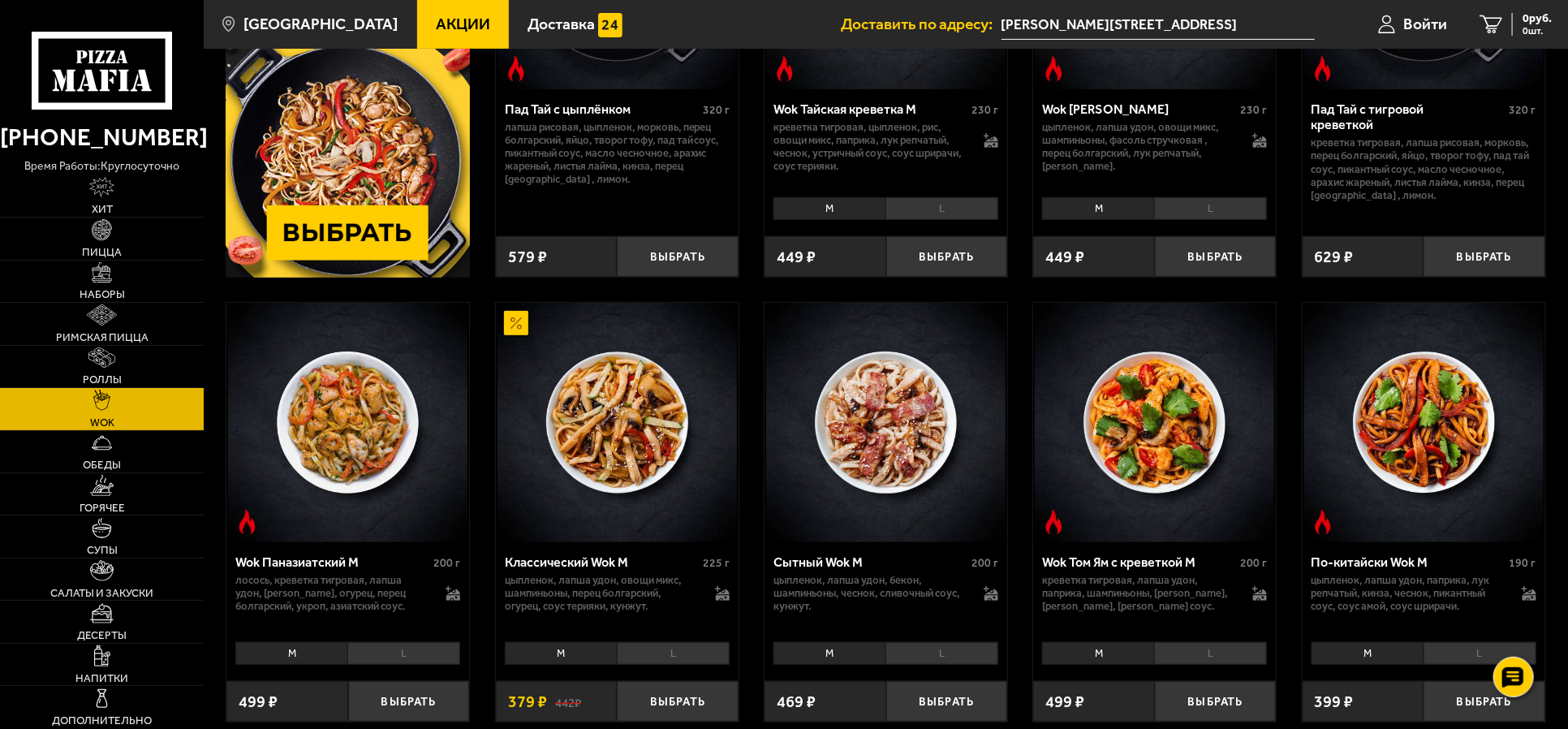
click at [388, 433] on img at bounding box center [348, 422] width 240 height 240
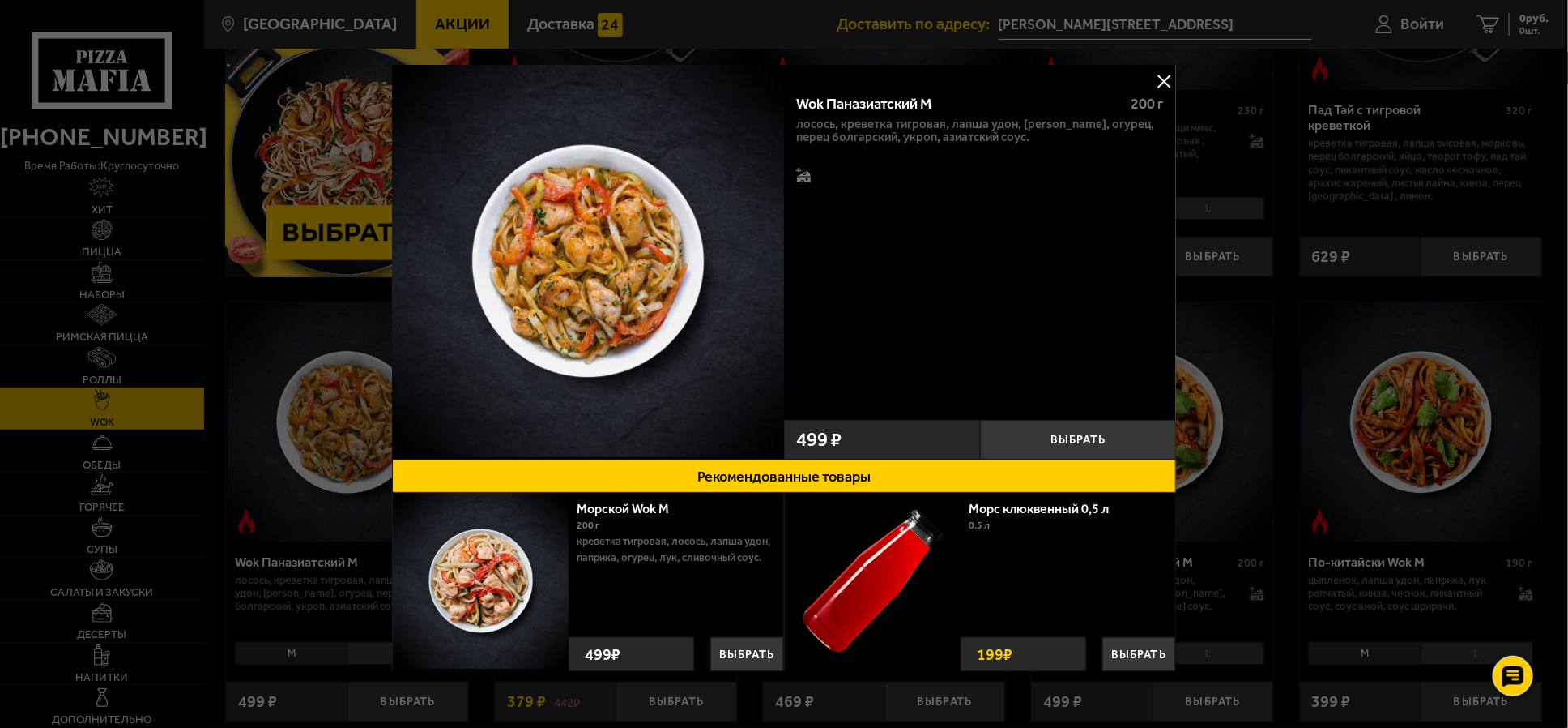
click at [1164, 77] on button at bounding box center [1164, 81] width 24 height 24
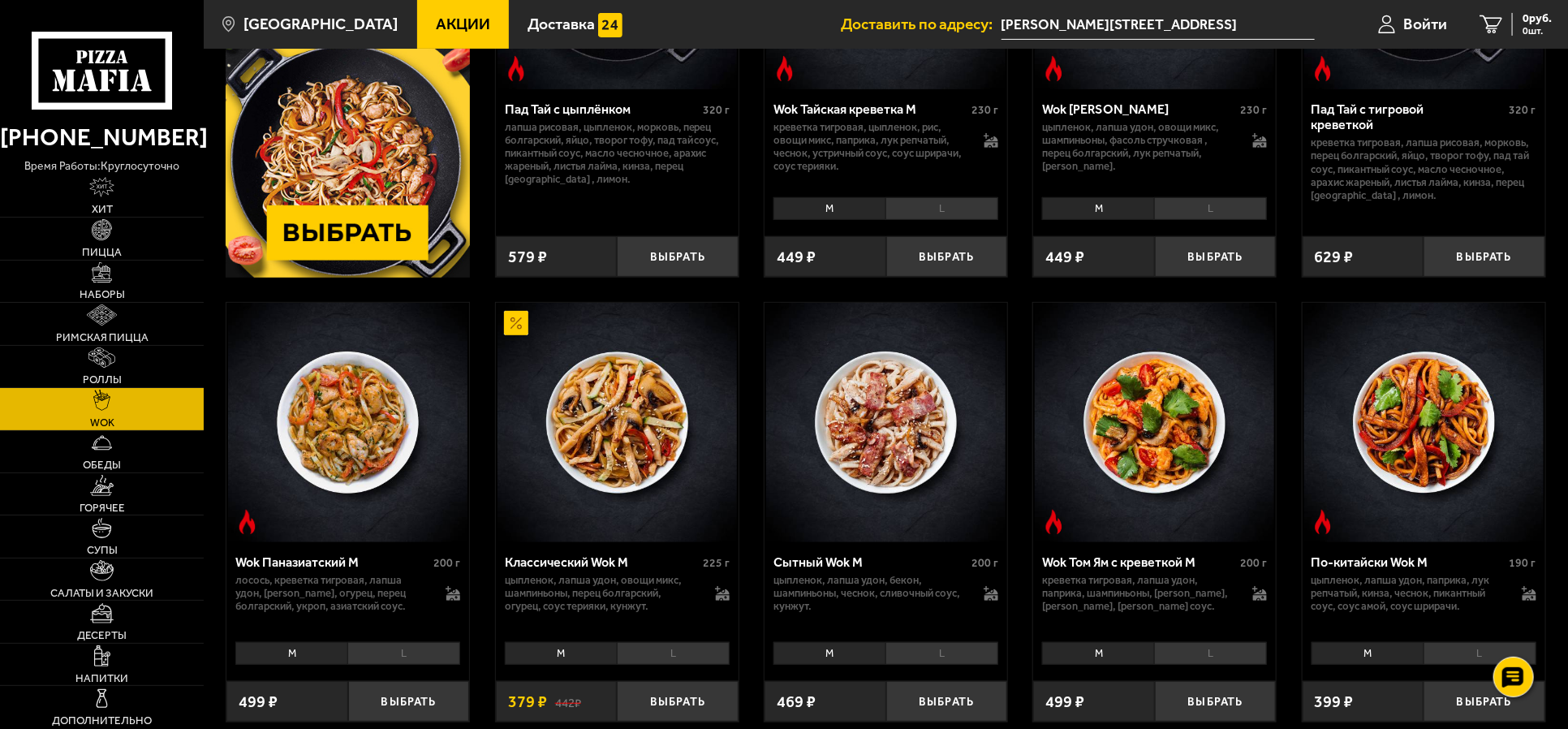
click at [404, 461] on img at bounding box center [348, 422] width 240 height 240
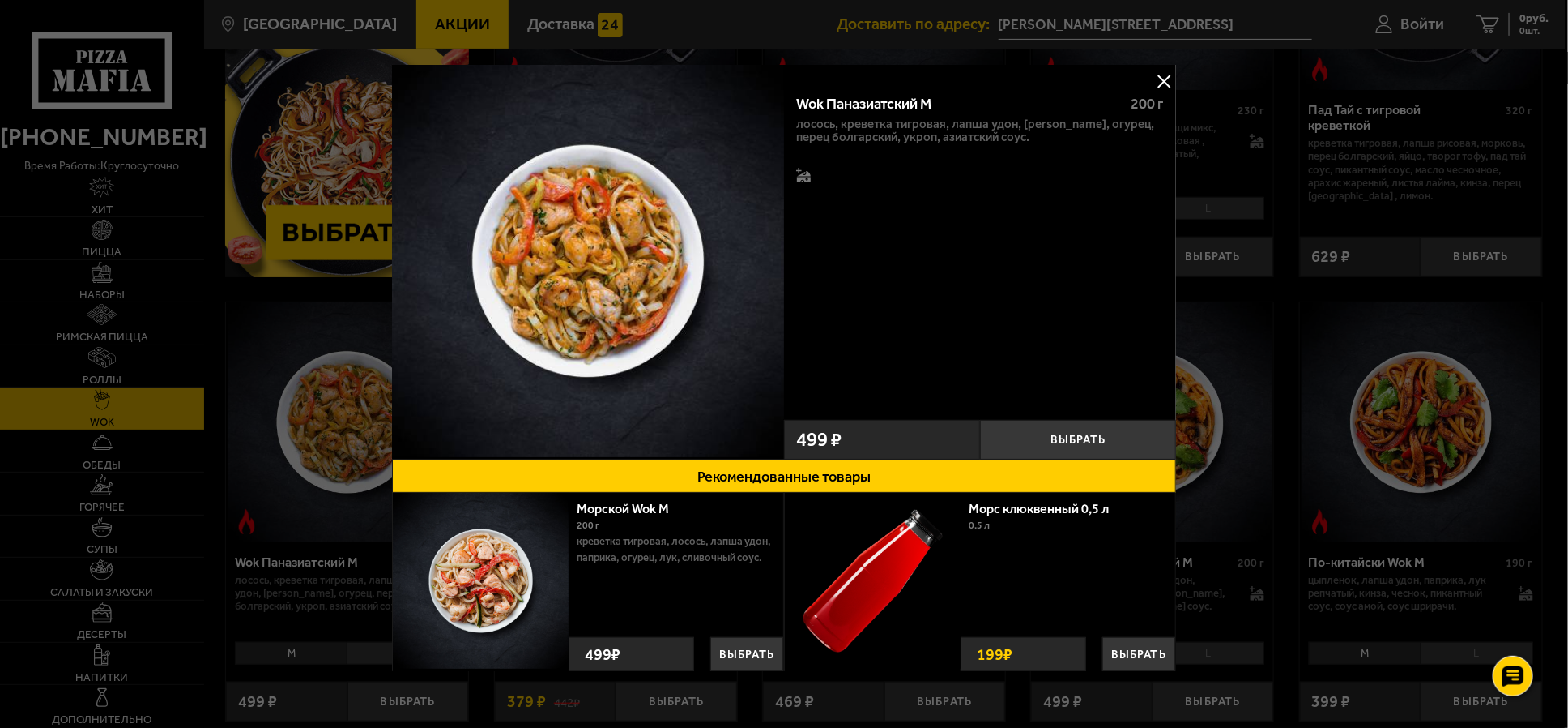
click at [1162, 63] on div at bounding box center [784, 364] width 1568 height 728
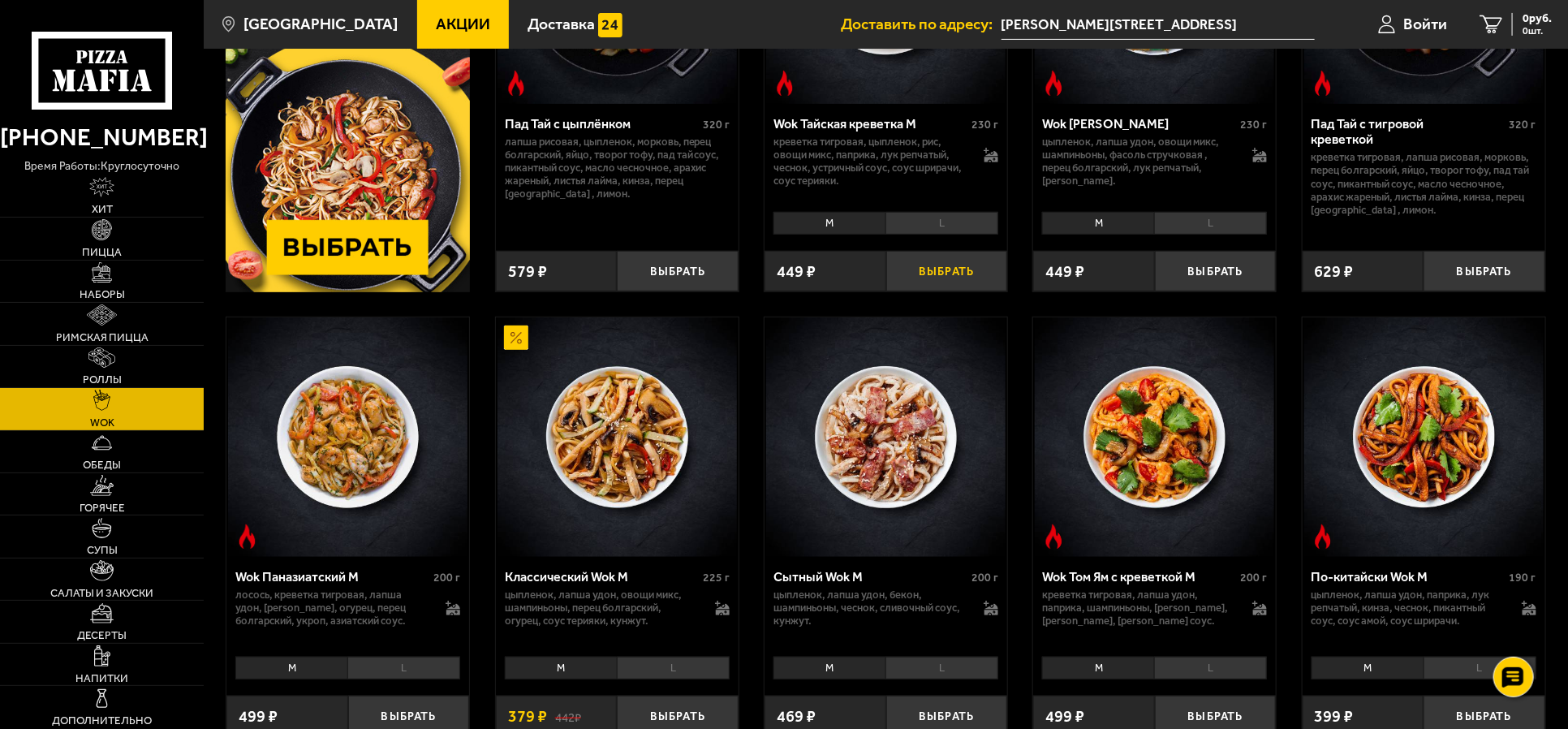
scroll to position [303, 0]
